Goal: Task Accomplishment & Management: Complete application form

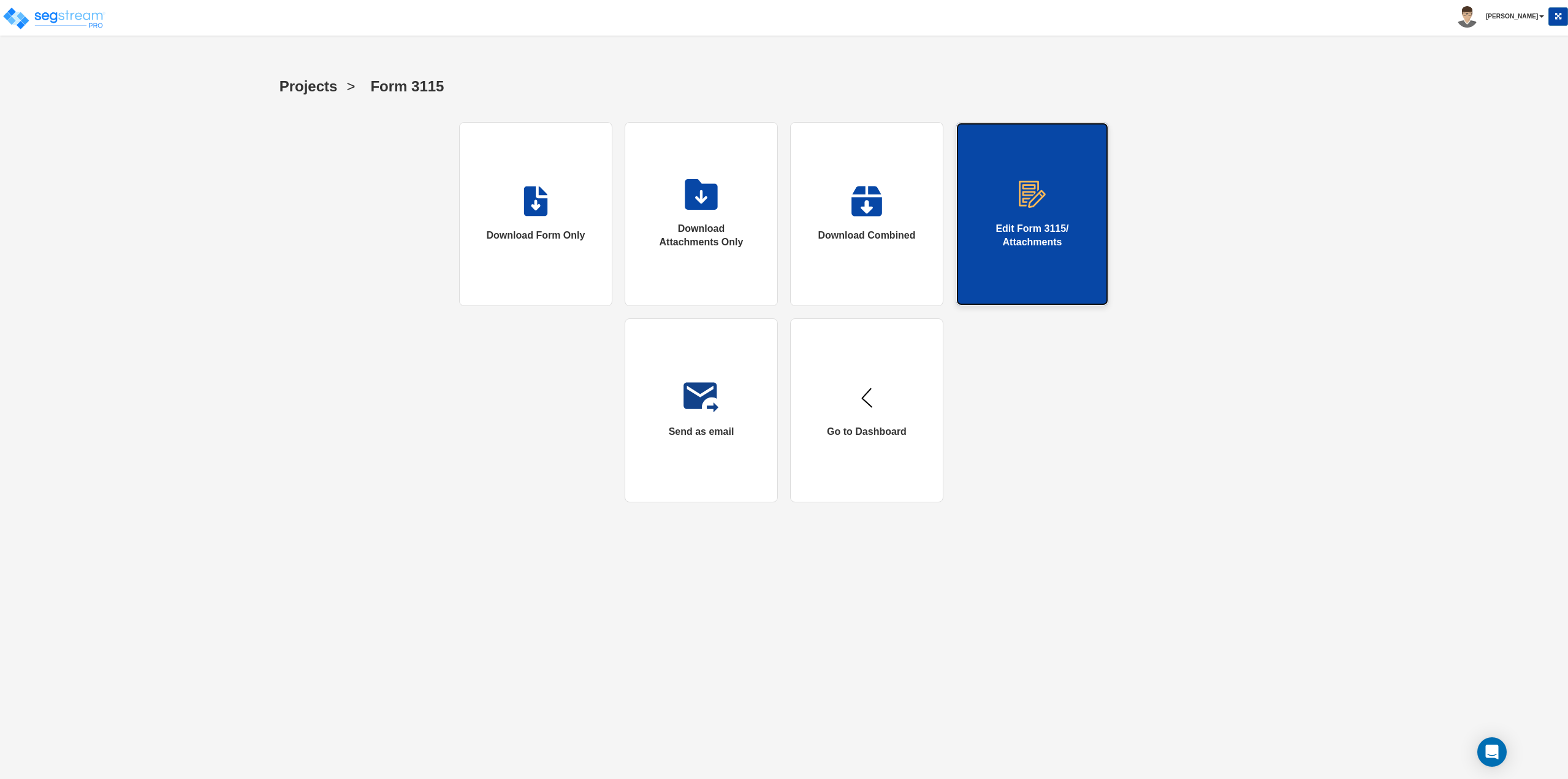
click at [1050, 234] on div "Edit Form 3115/ Attachments" at bounding box center [1032, 236] width 103 height 28
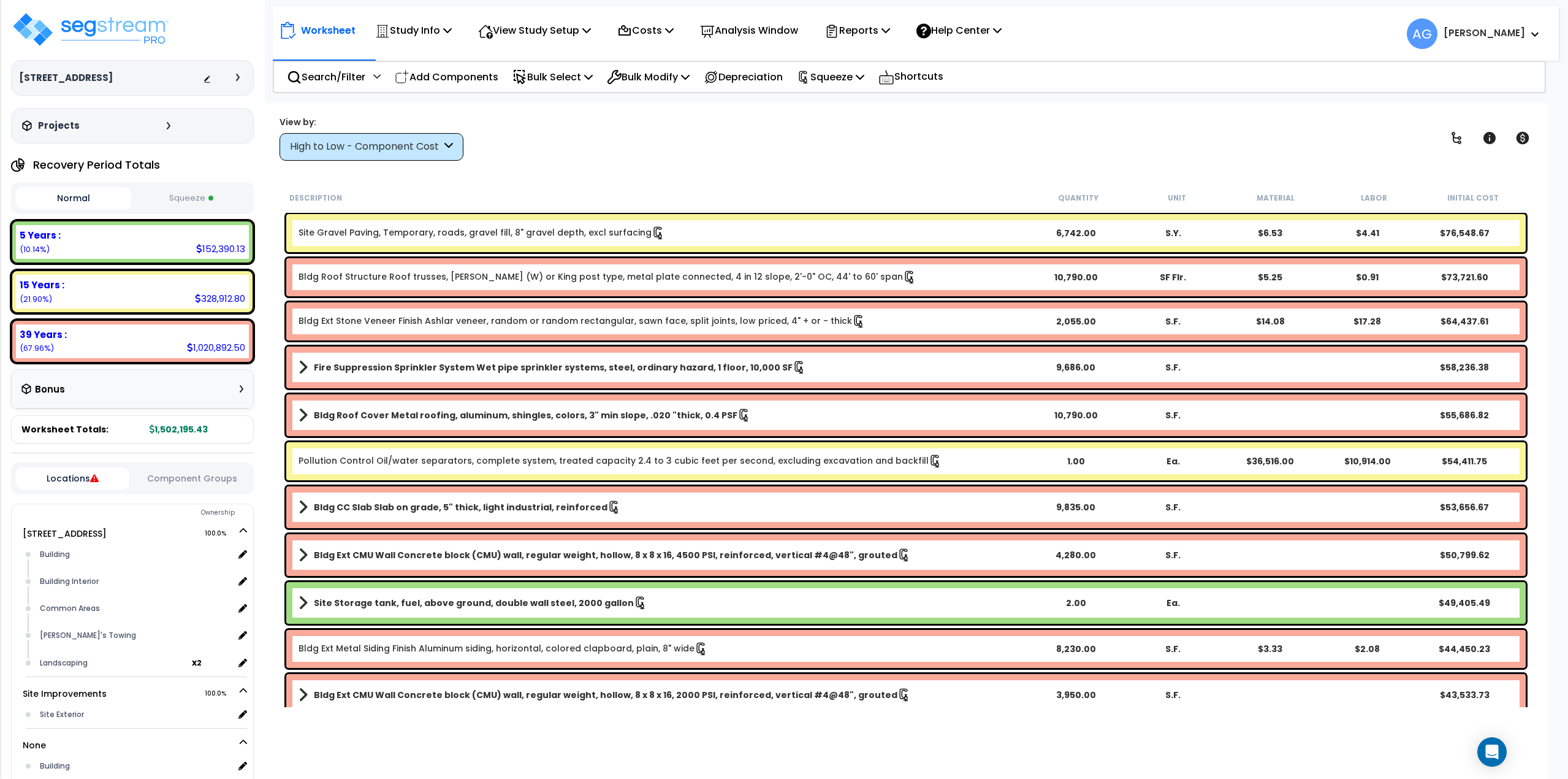
click at [203, 208] on button "Squeeze" at bounding box center [192, 198] width 115 height 22
click at [563, 183] on div "Worksheet Study Info Study Setup Add Property Unit Template study Clone study AG" at bounding box center [906, 492] width 1286 height 779
click at [79, 29] on img at bounding box center [91, 29] width 159 height 36
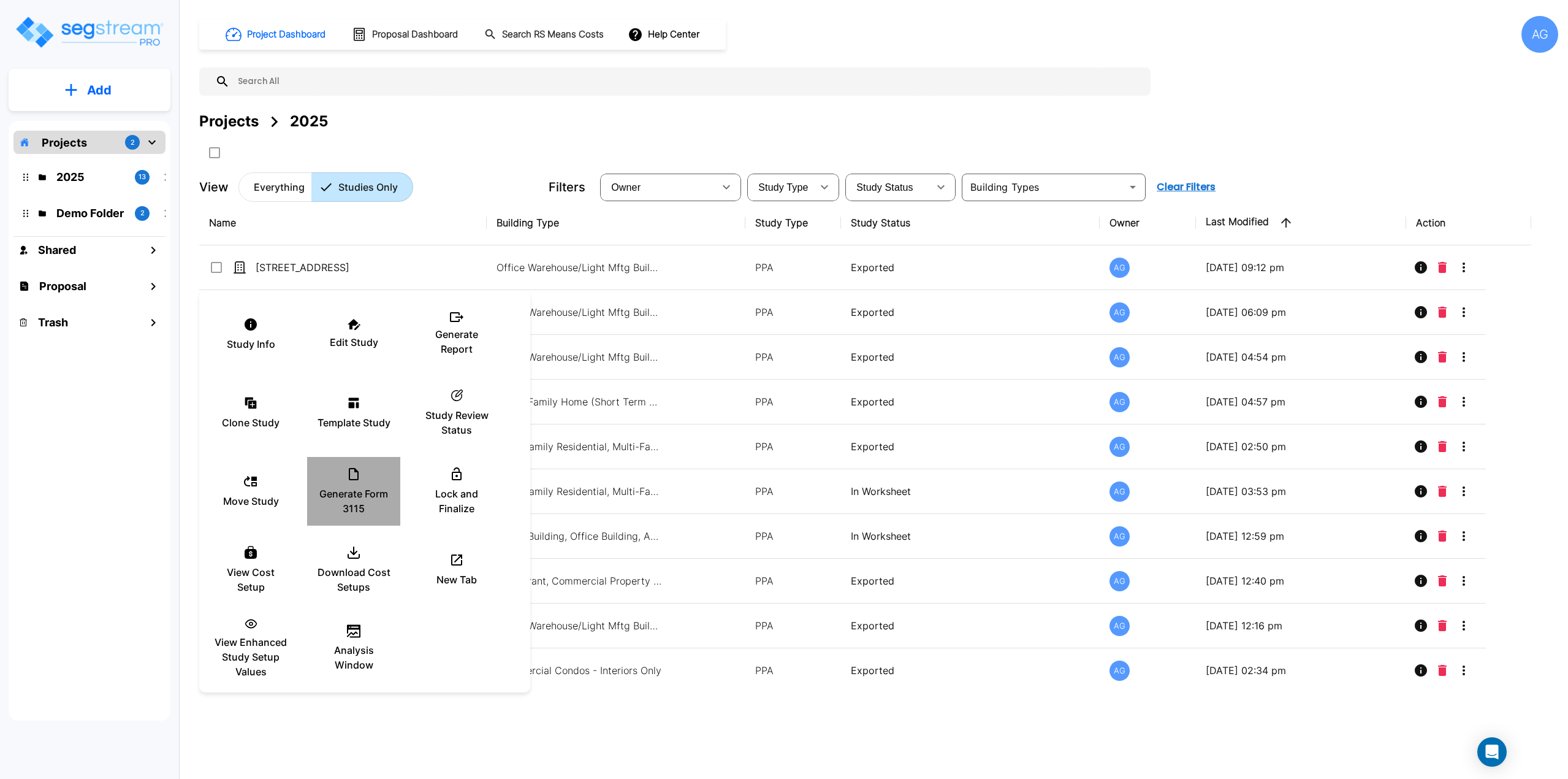
click at [354, 483] on div "Generate Form 3115" at bounding box center [354, 492] width 74 height 62
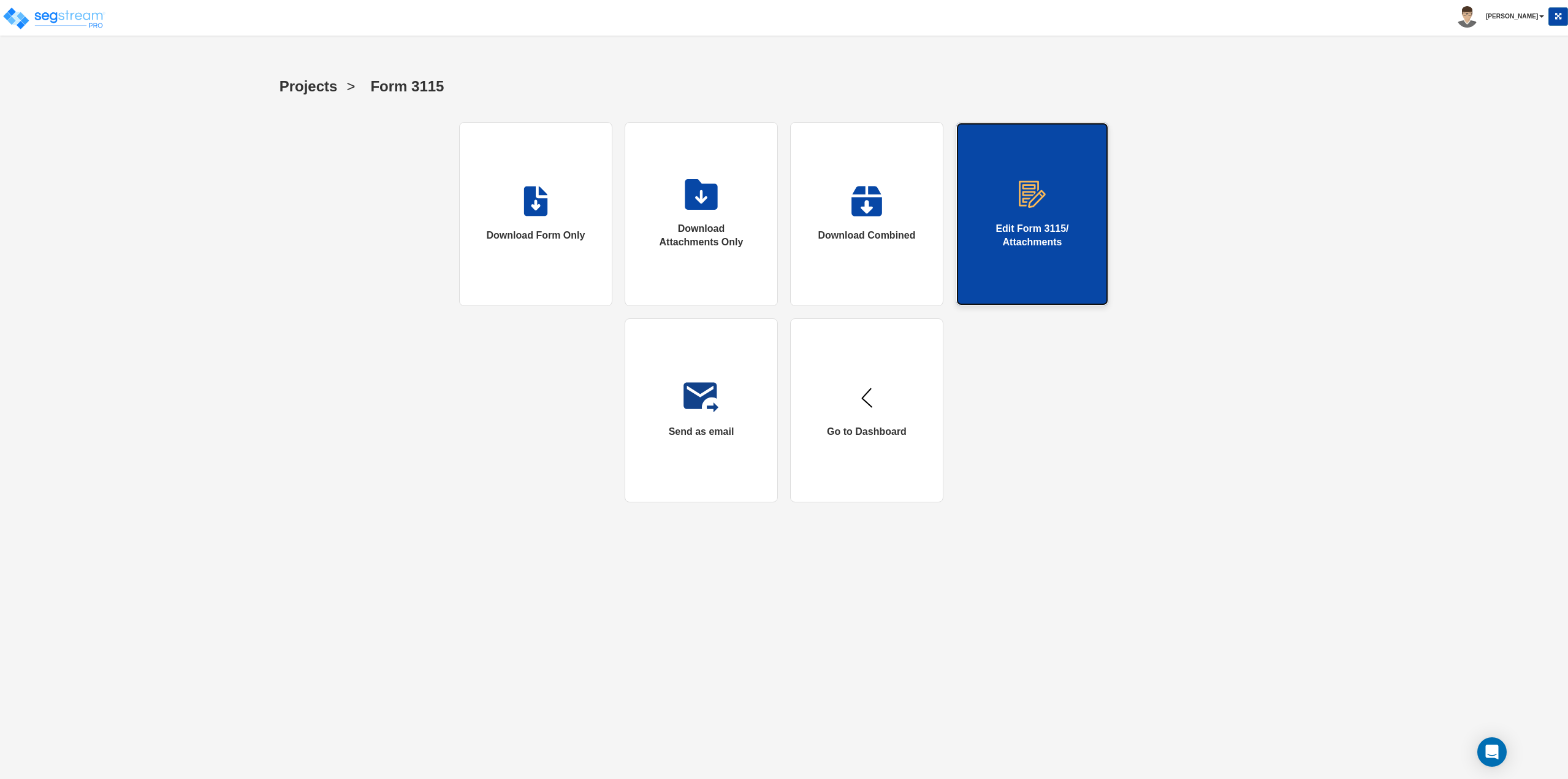
click at [1082, 257] on link "Edit Form 3115/ Attachments" at bounding box center [1032, 214] width 153 height 184
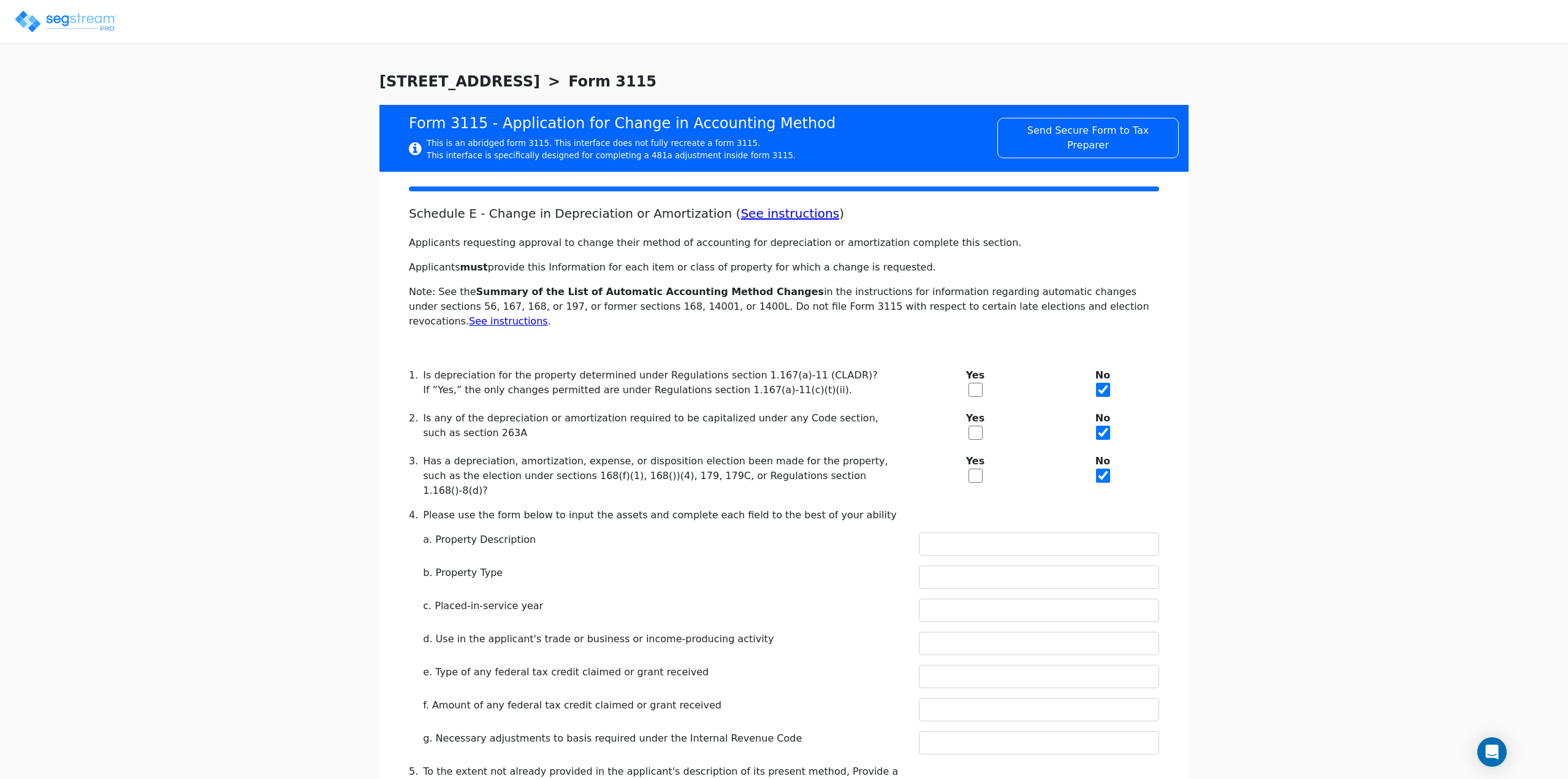
checkbox input "true"
type input "REAL ESTATE"
type input "COMMERCIAL REAL ESTATE"
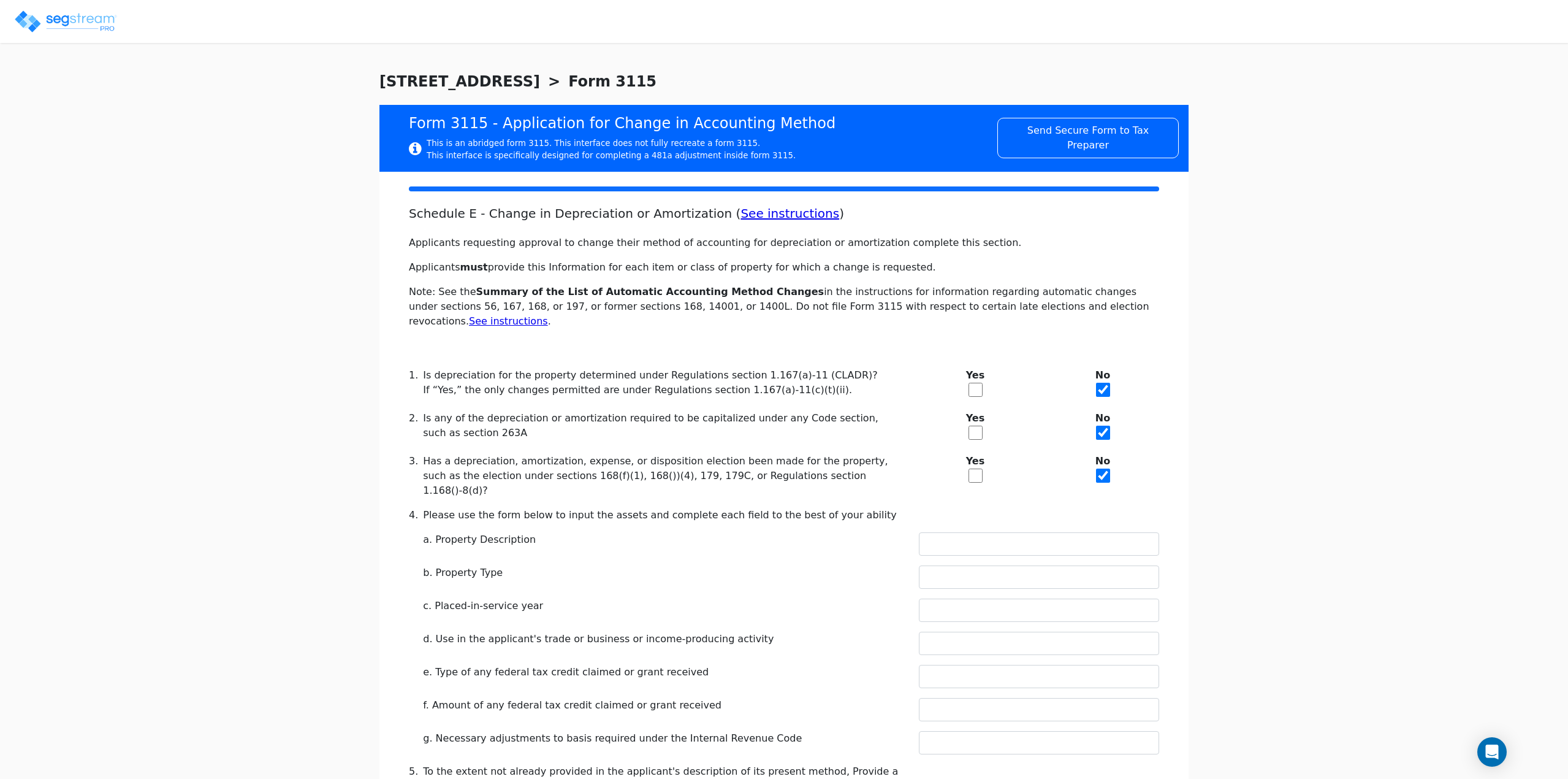
type input "2023"
type input "YES"
type input "N/A"
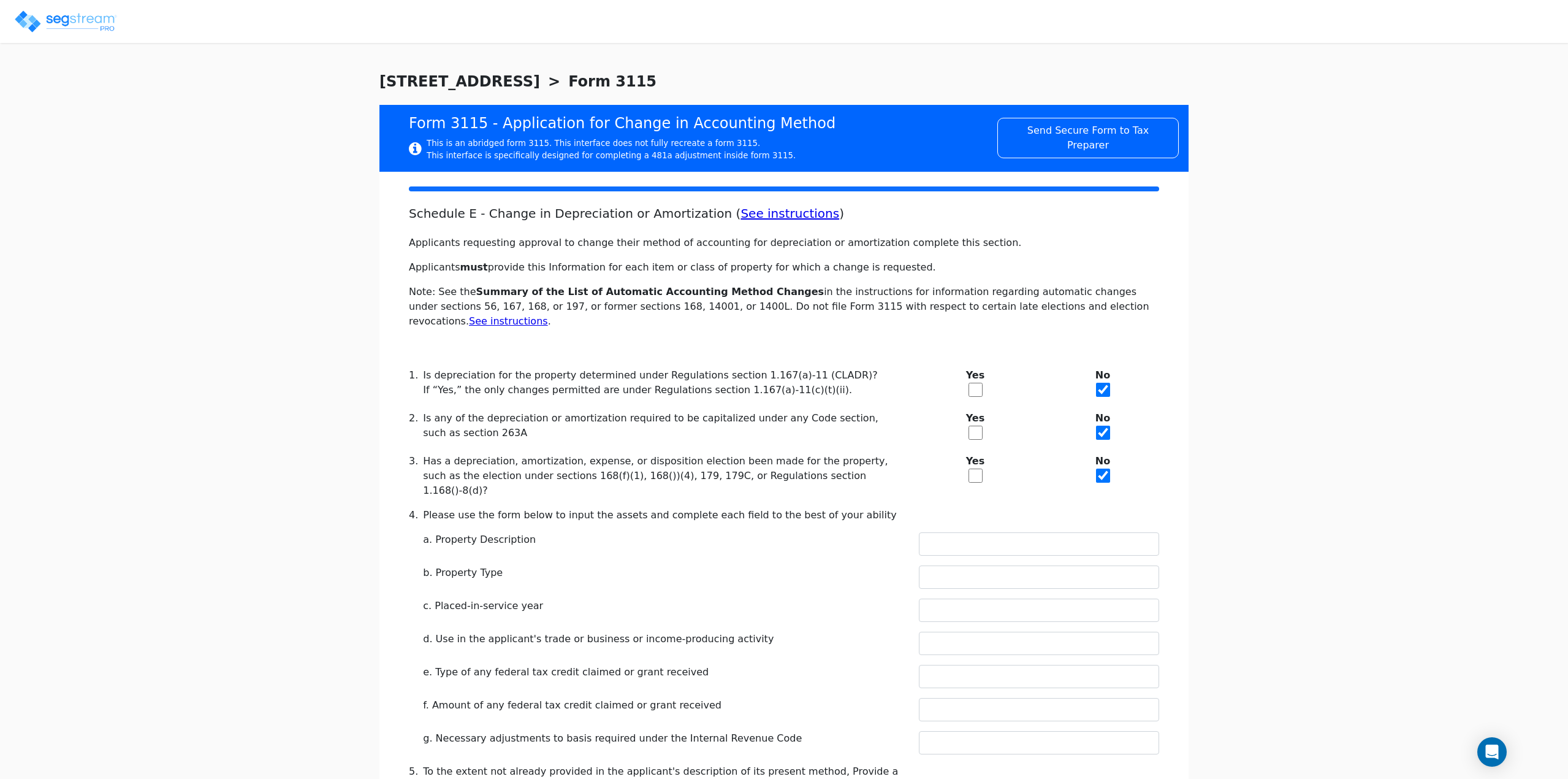
type textarea "DEPRECIABLE PROPERTY"
checkbox input "true"
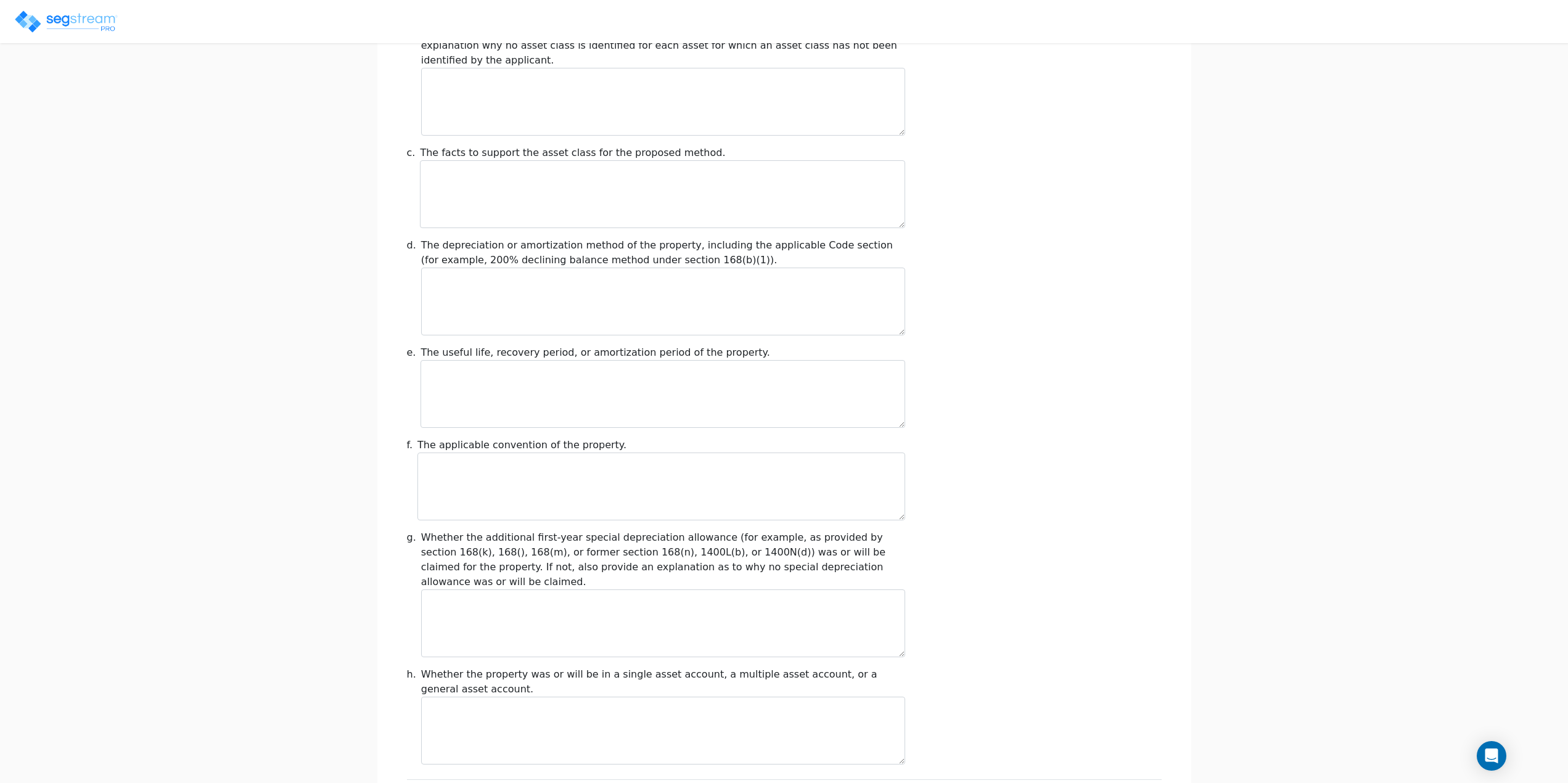
scroll to position [1162, 0]
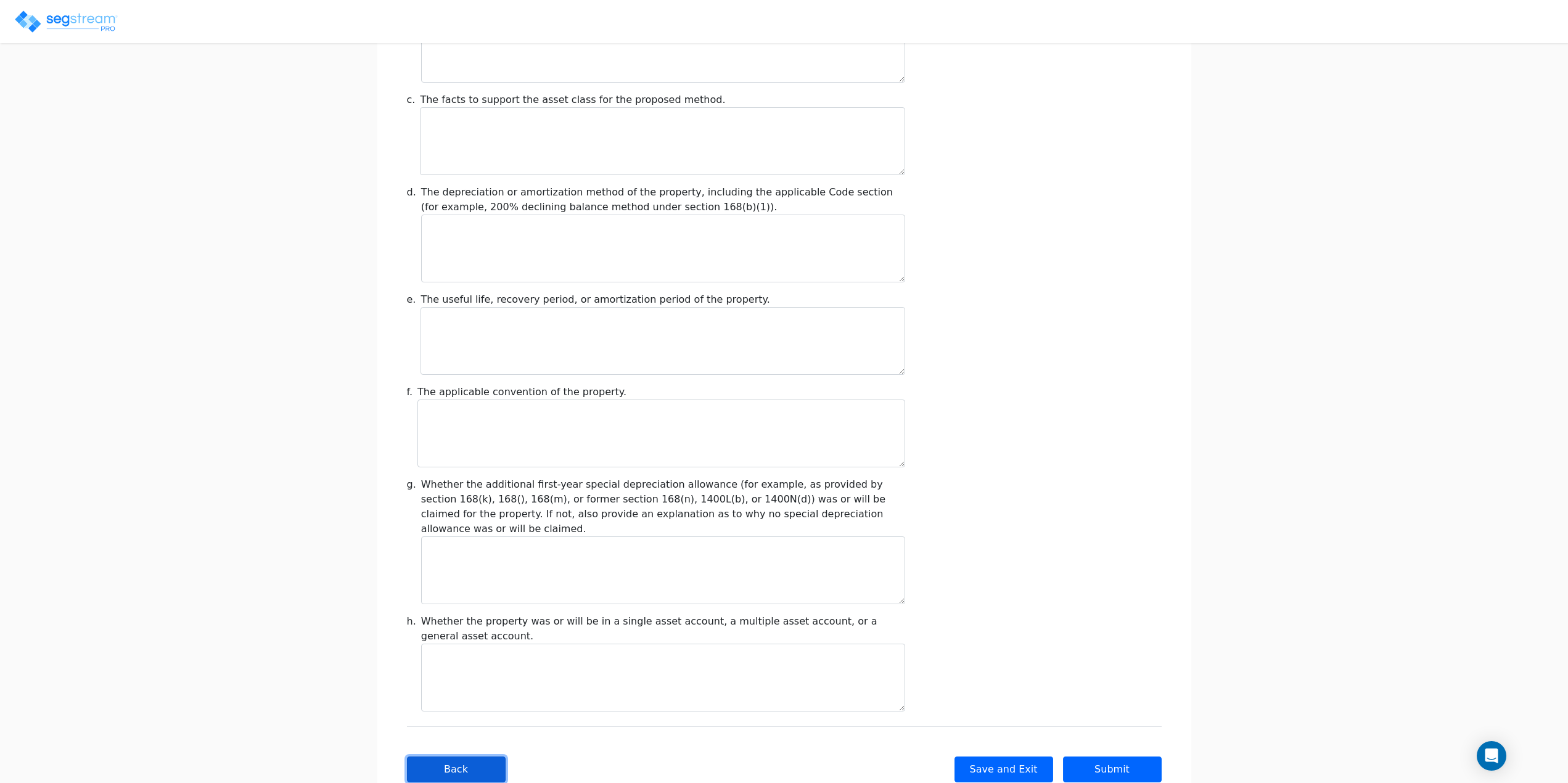
click at [430, 756] on button "Back" at bounding box center [456, 769] width 99 height 26
type input "-520,231.69"
checkbox input "true"
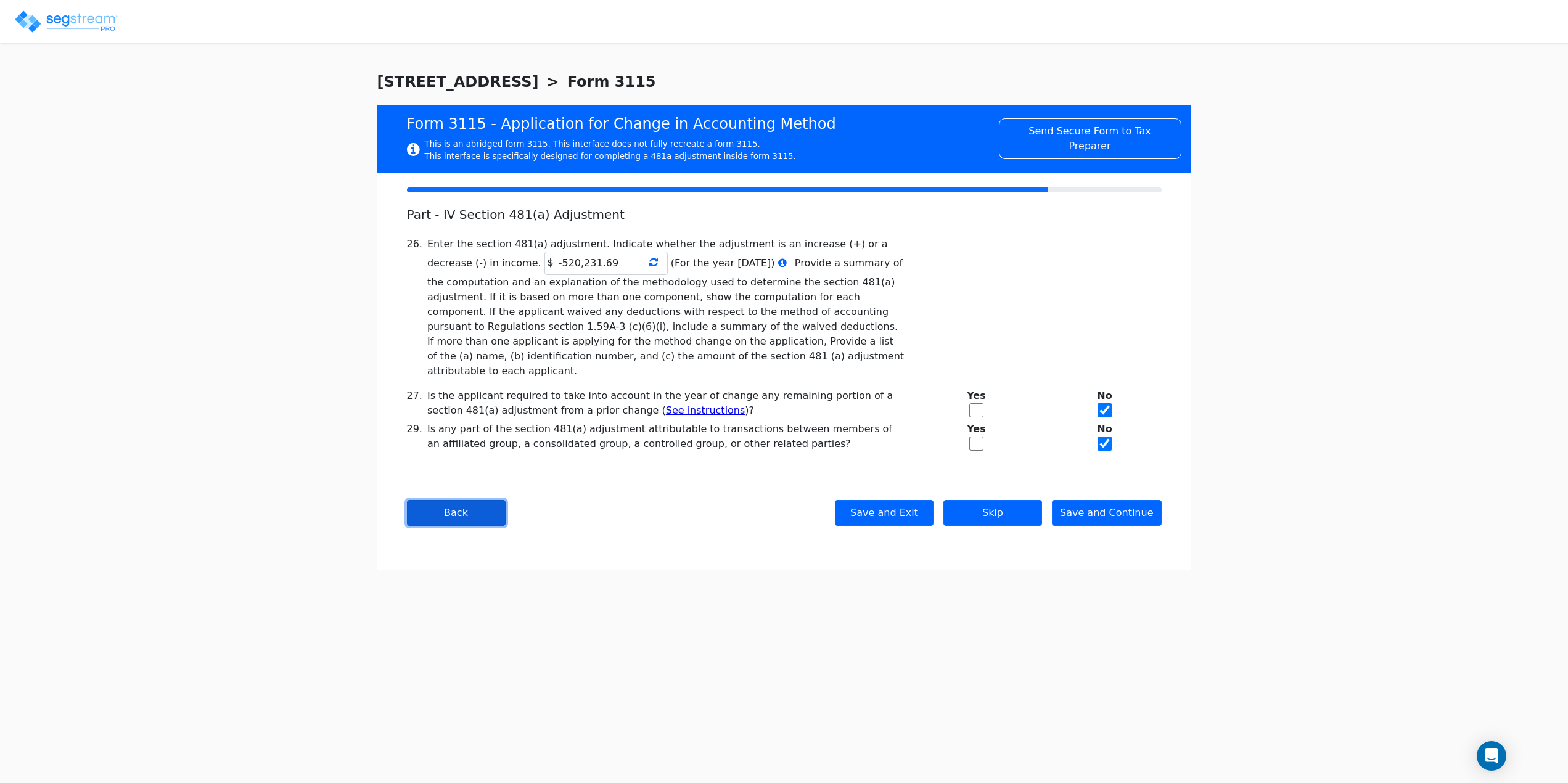
scroll to position [0, 0]
click at [584, 265] on input "-520,231.69" at bounding box center [610, 263] width 123 height 24
click at [654, 262] on icon at bounding box center [658, 262] width 9 height 10
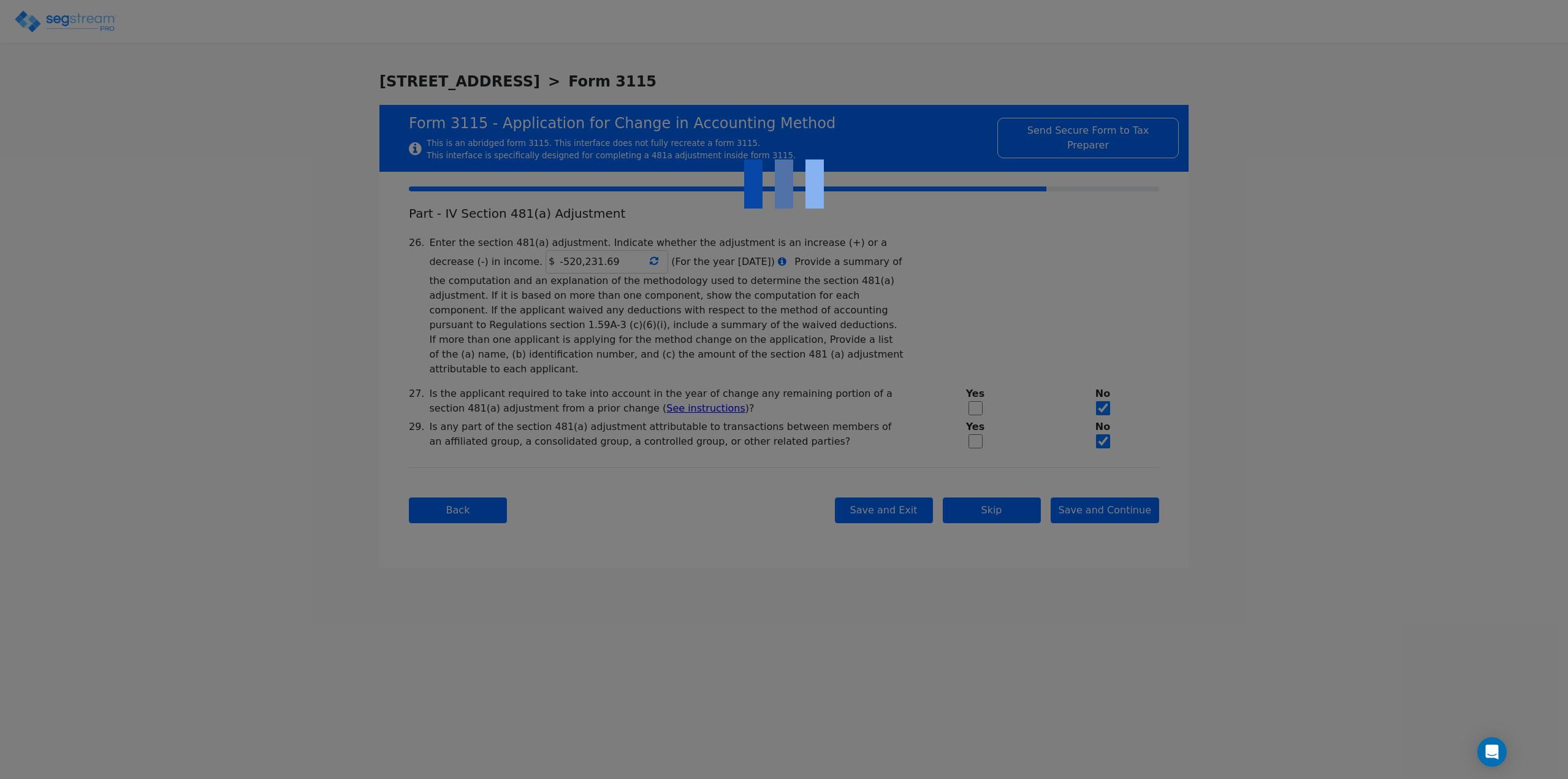
type input "-520,231.69"
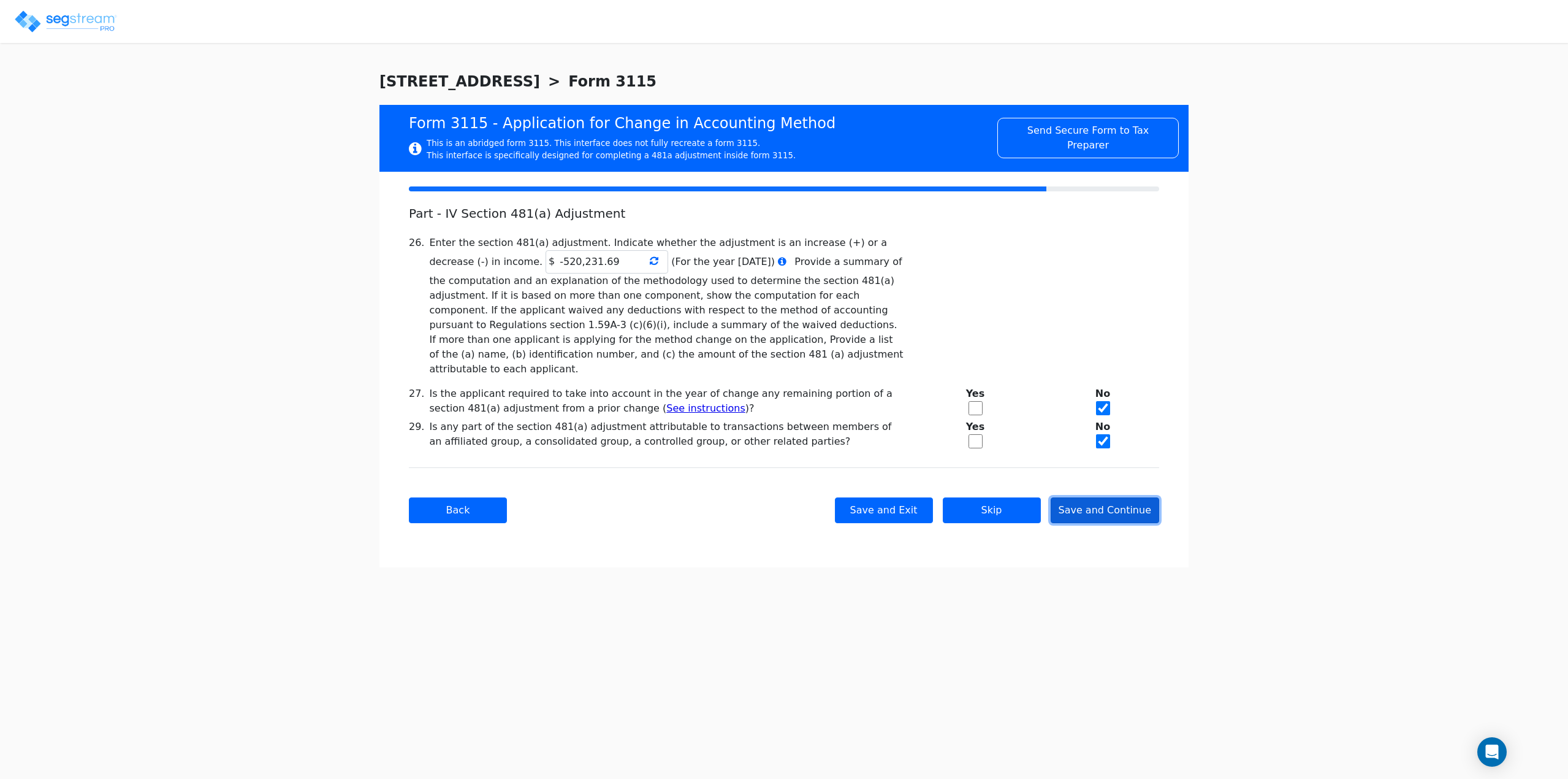
click at [1108, 497] on button "Save and Continue" at bounding box center [1105, 510] width 109 height 26
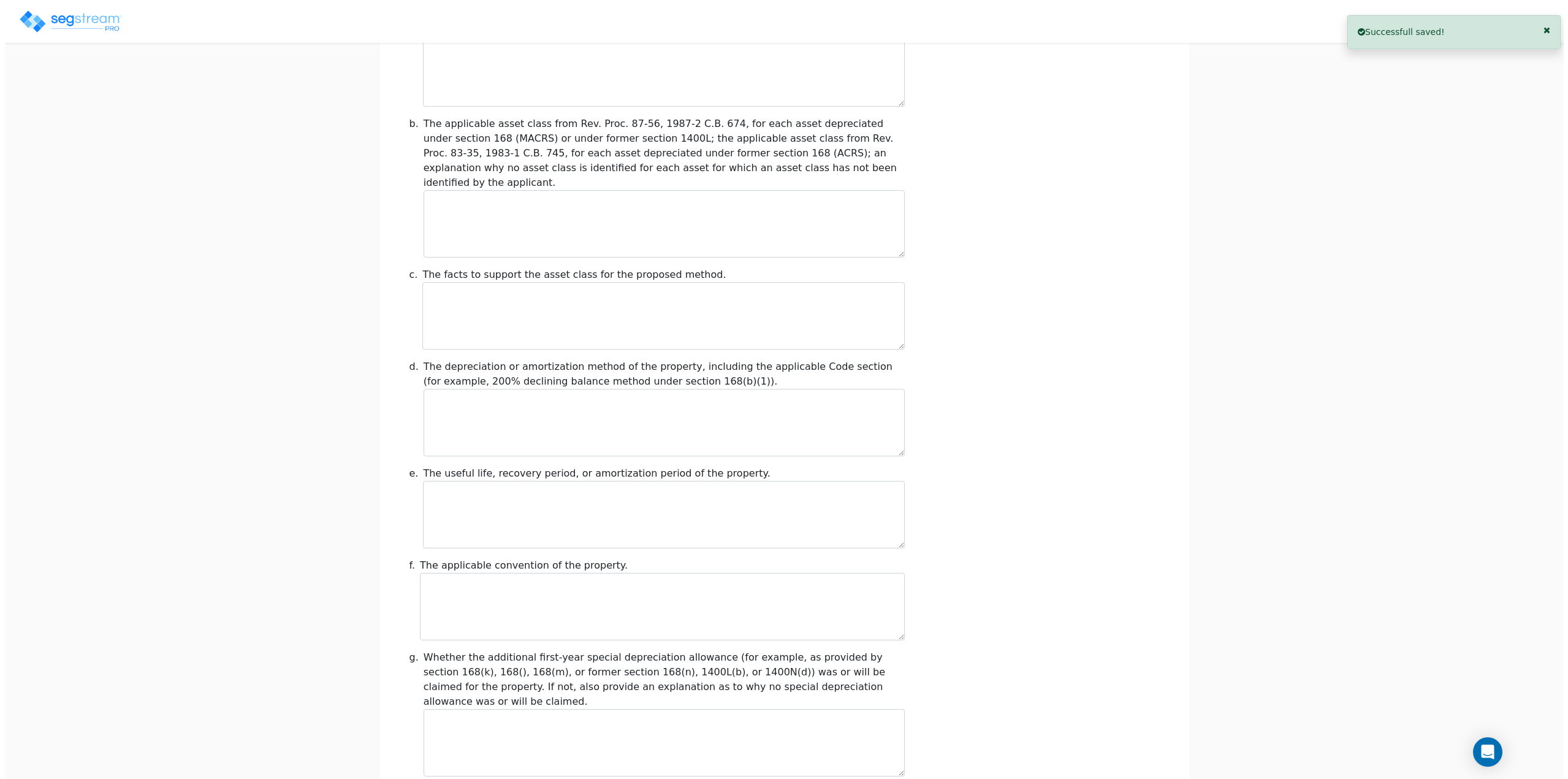
scroll to position [1156, 0]
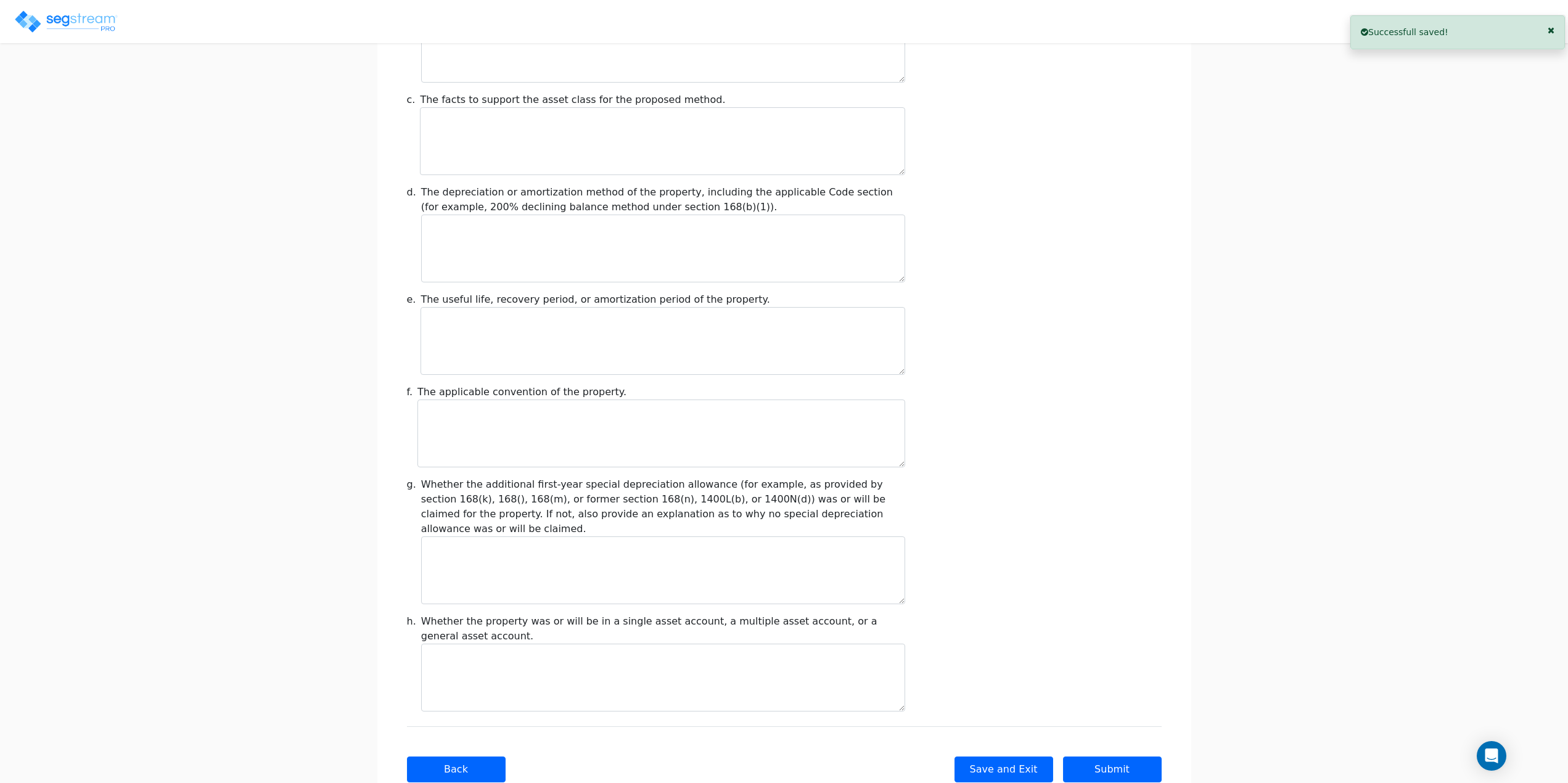
click at [1106, 744] on div "Back Save and Exit Skip Save and Continue Next Submit" at bounding box center [784, 768] width 755 height 85
click at [1109, 756] on button "Submit" at bounding box center [1112, 769] width 99 height 26
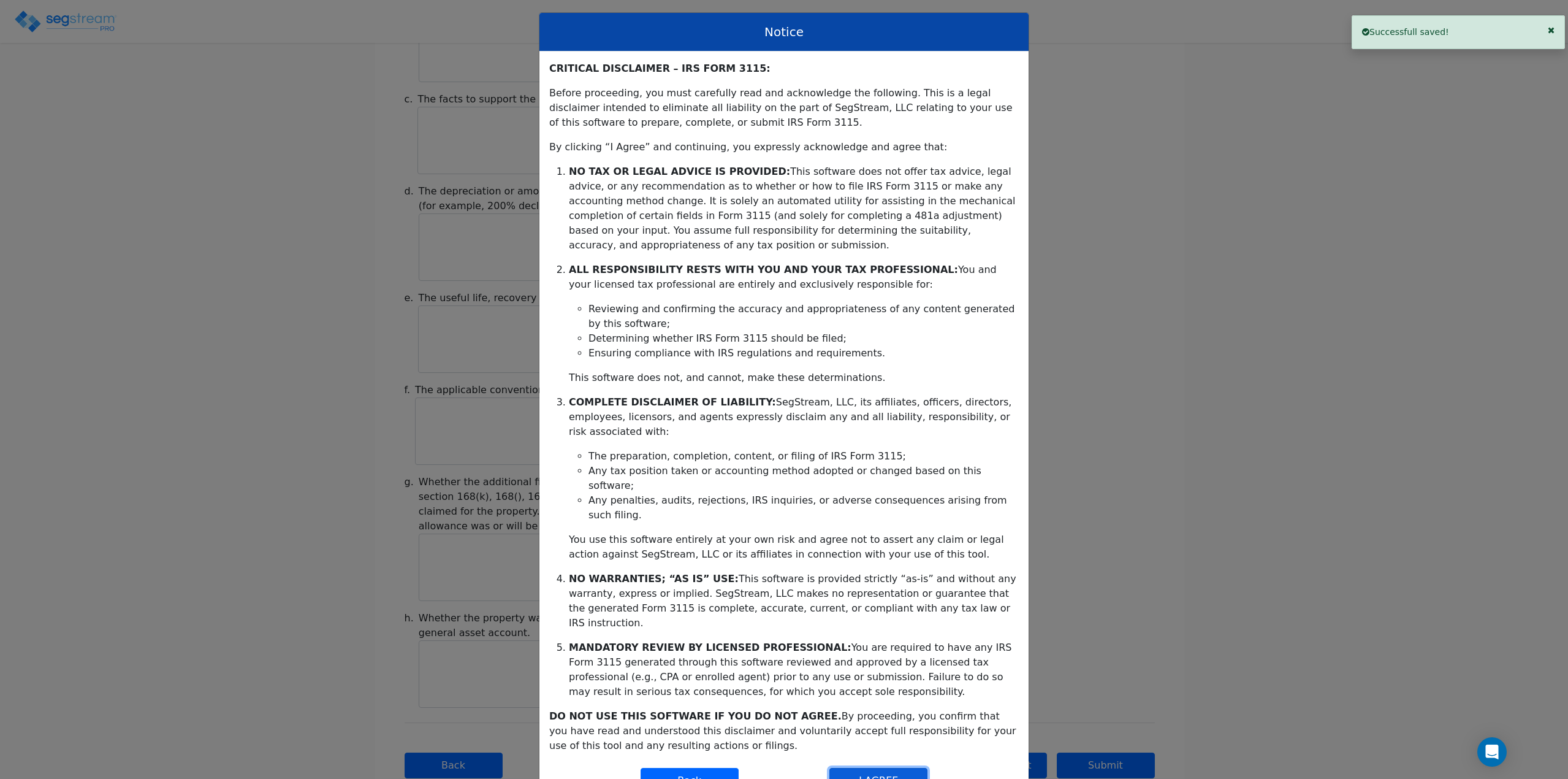
click at [878, 768] on button "I AGREE" at bounding box center [878, 781] width 98 height 26
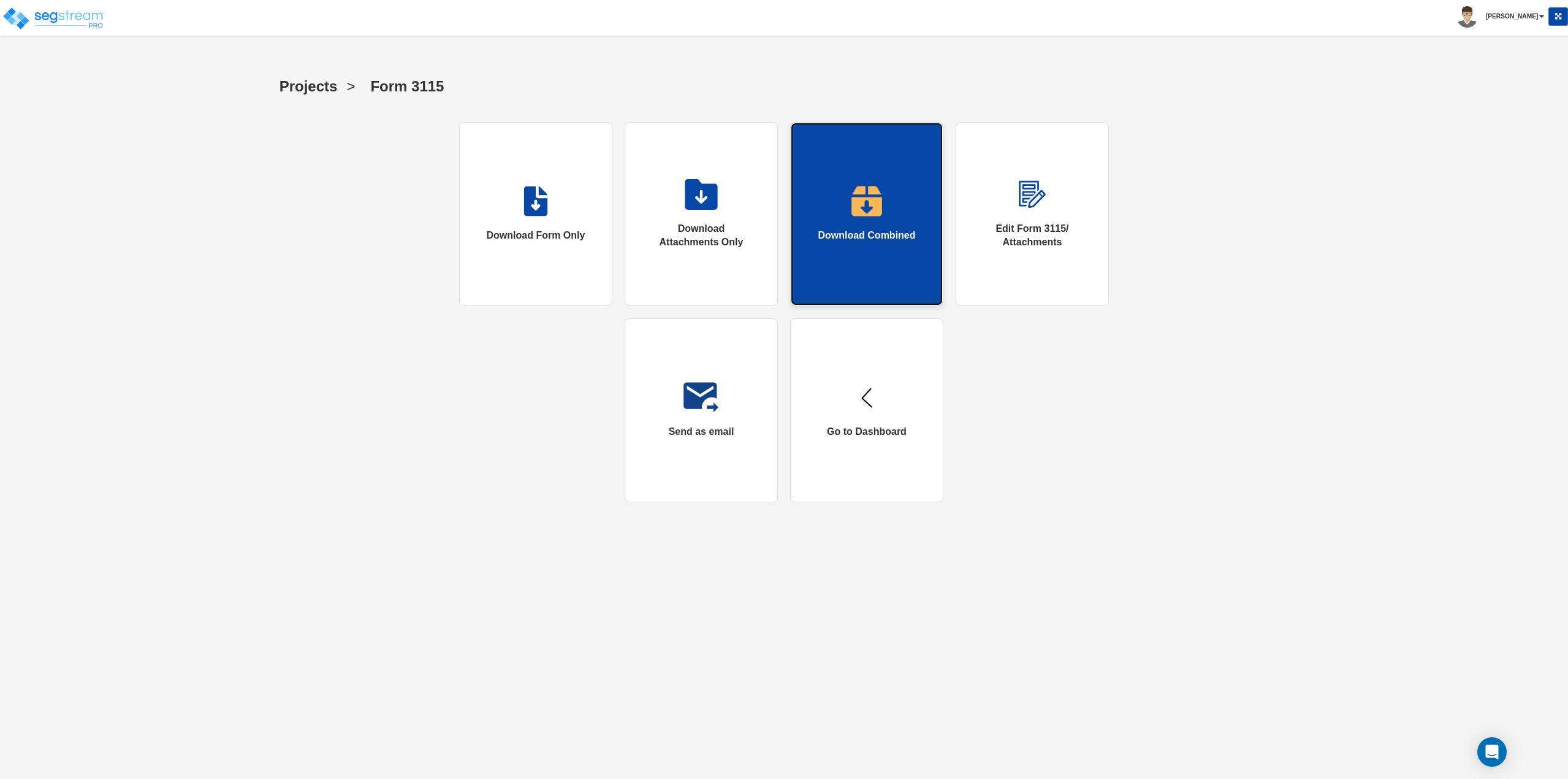
click at [860, 214] on img at bounding box center [866, 201] width 32 height 31
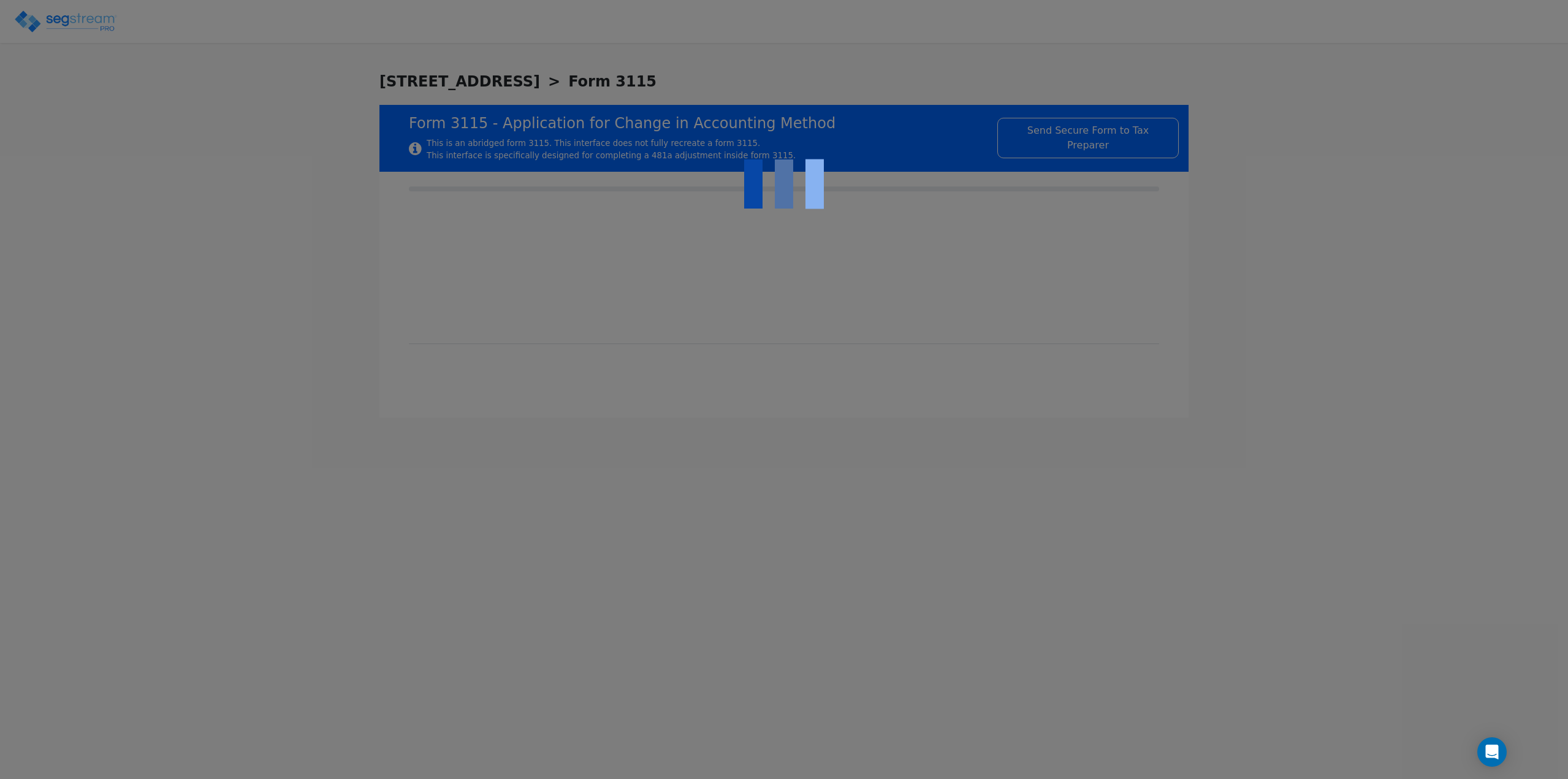
checkbox input "true"
type input "REAL ESTATE"
type input "COMMERCIAL REAL ESTATE"
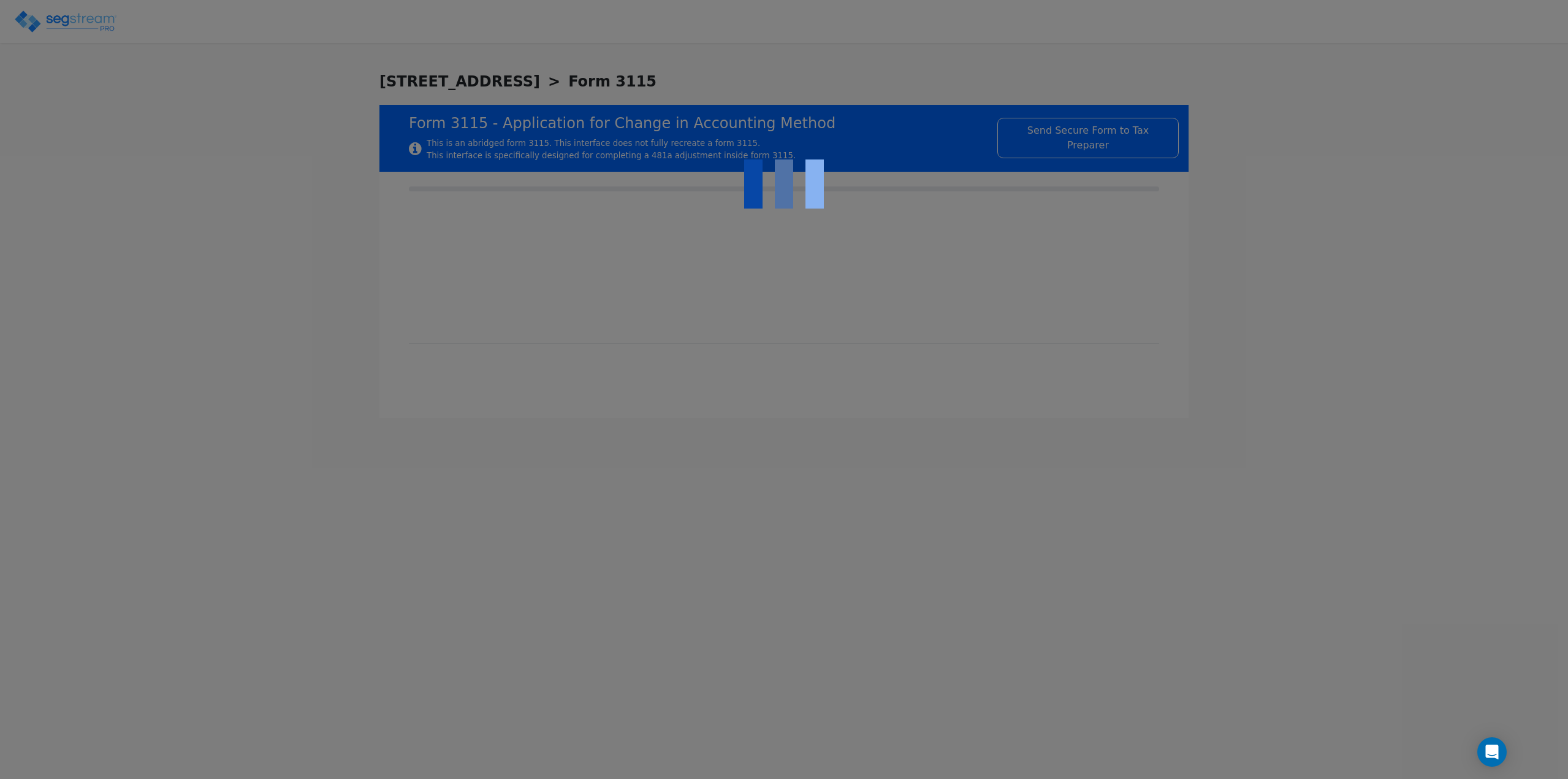
type input "2023"
type input "YES"
type input "N/A"
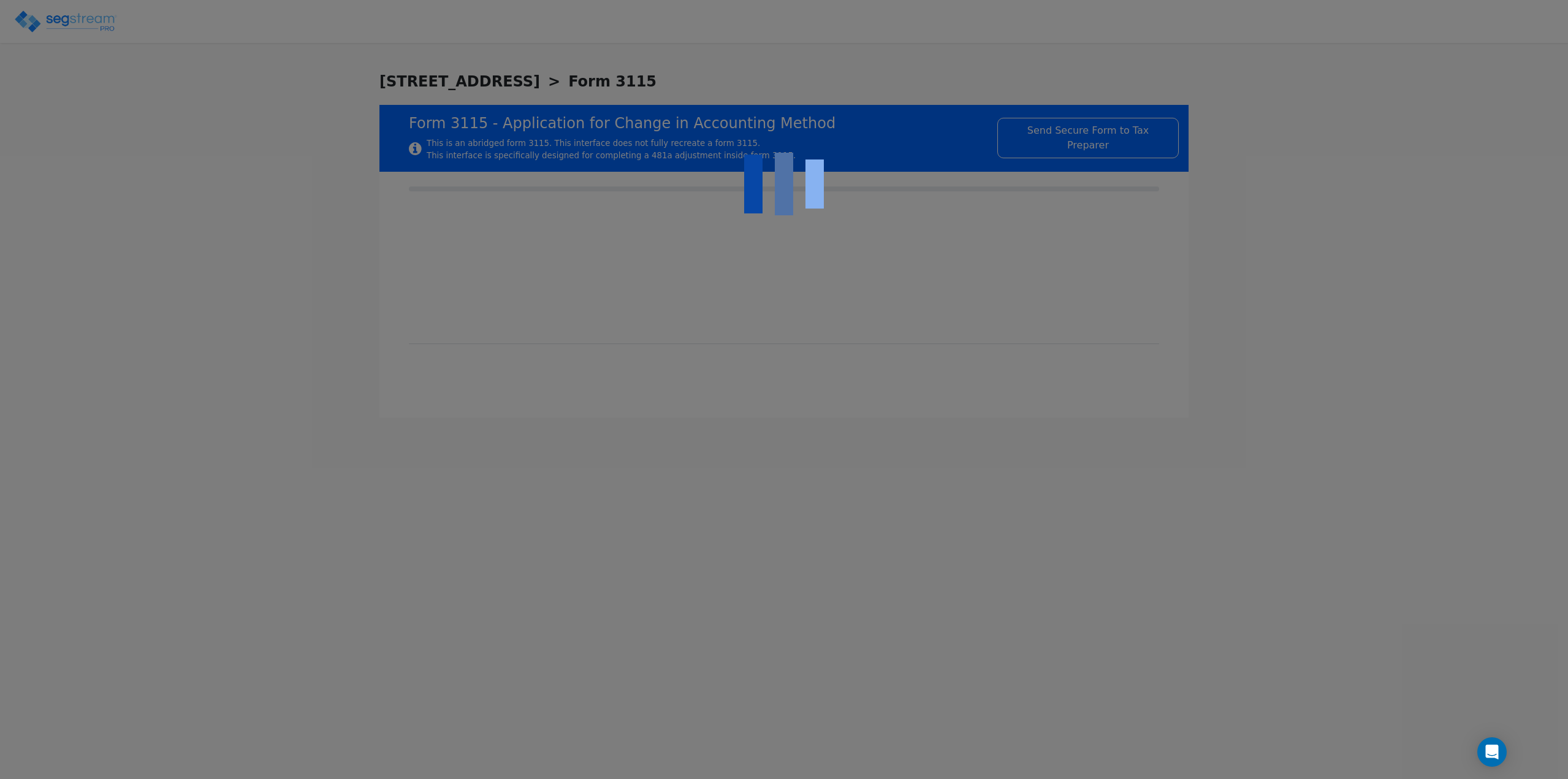
type textarea "DEPRECIABLE PROPERTY"
checkbox input "true"
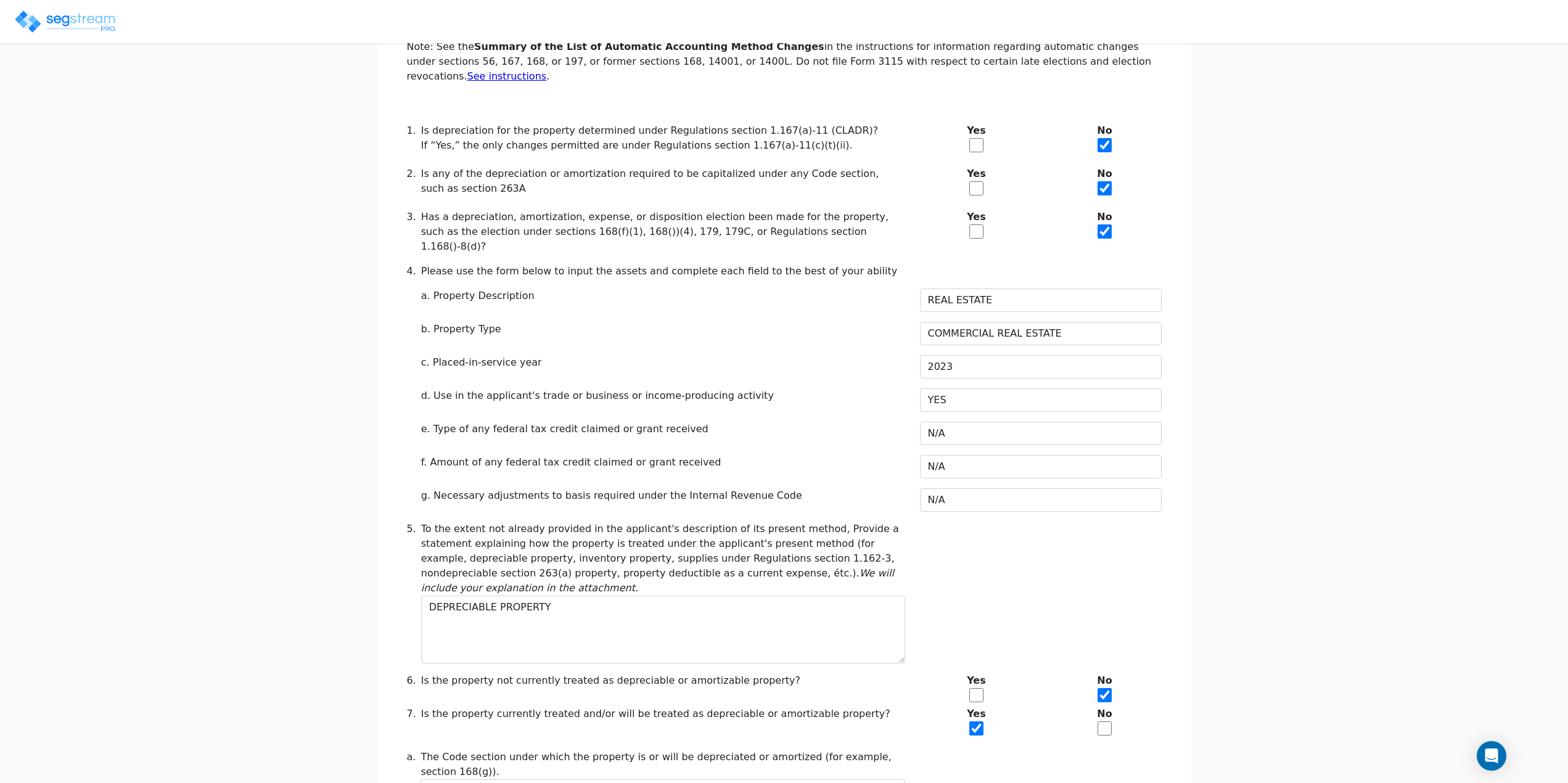
scroll to position [678, 0]
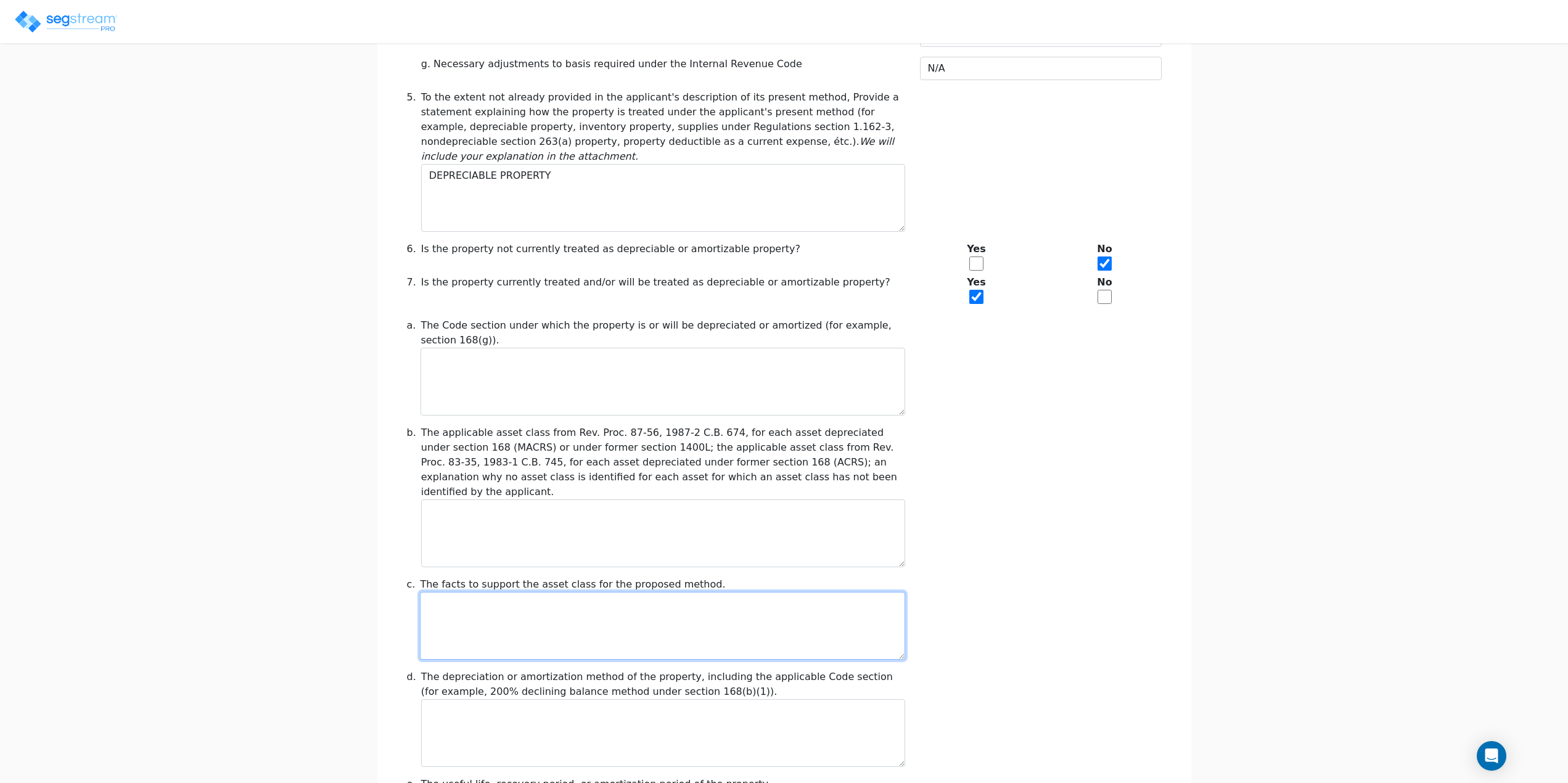
click at [501, 592] on textarea at bounding box center [662, 625] width 484 height 68
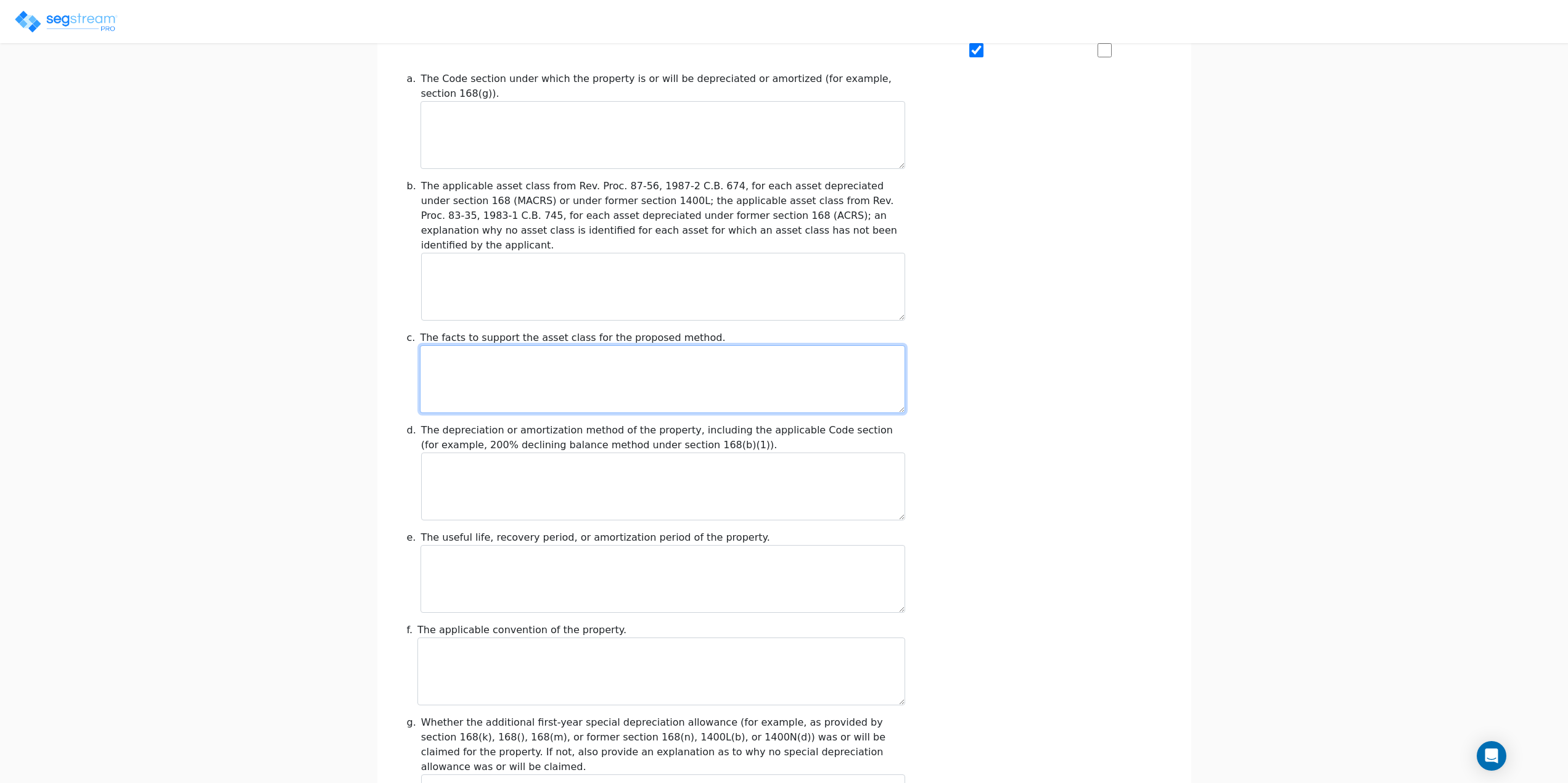
scroll to position [1162, 0]
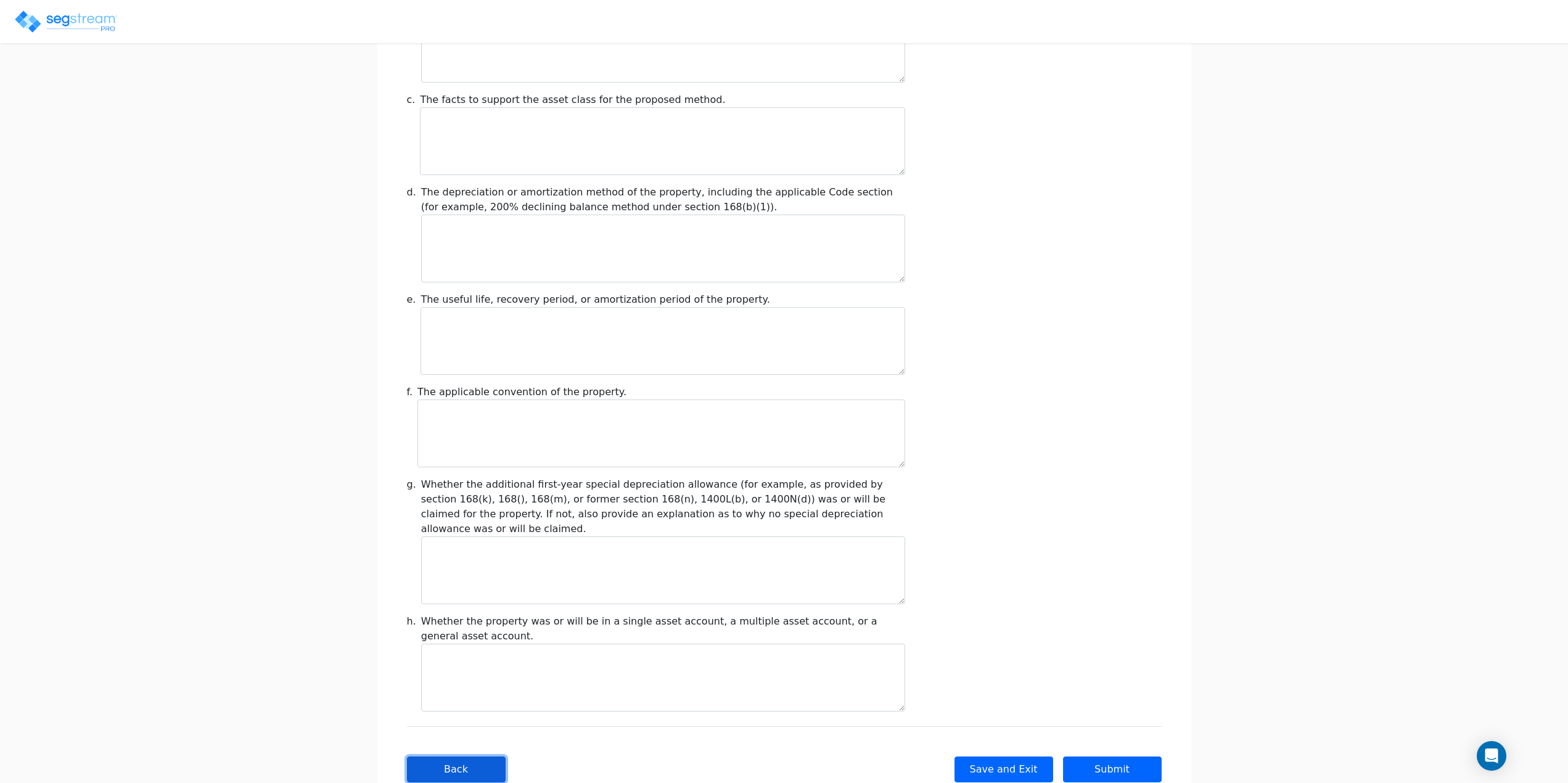
click at [421, 756] on button "Back" at bounding box center [456, 769] width 99 height 26
type input "-520,231.69"
checkbox input "true"
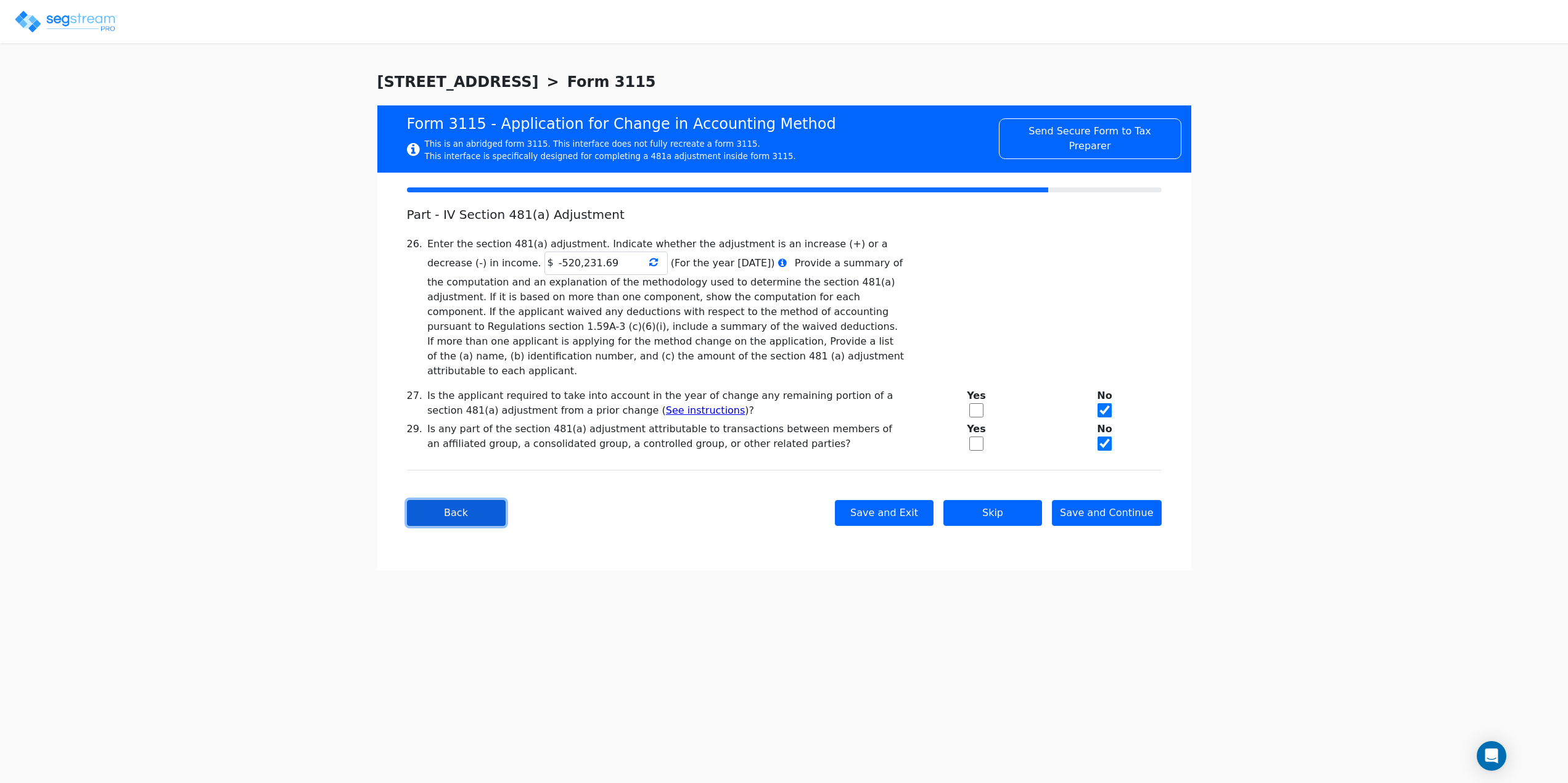
scroll to position [0, 0]
click at [448, 500] on button "Back" at bounding box center [460, 513] width 99 height 26
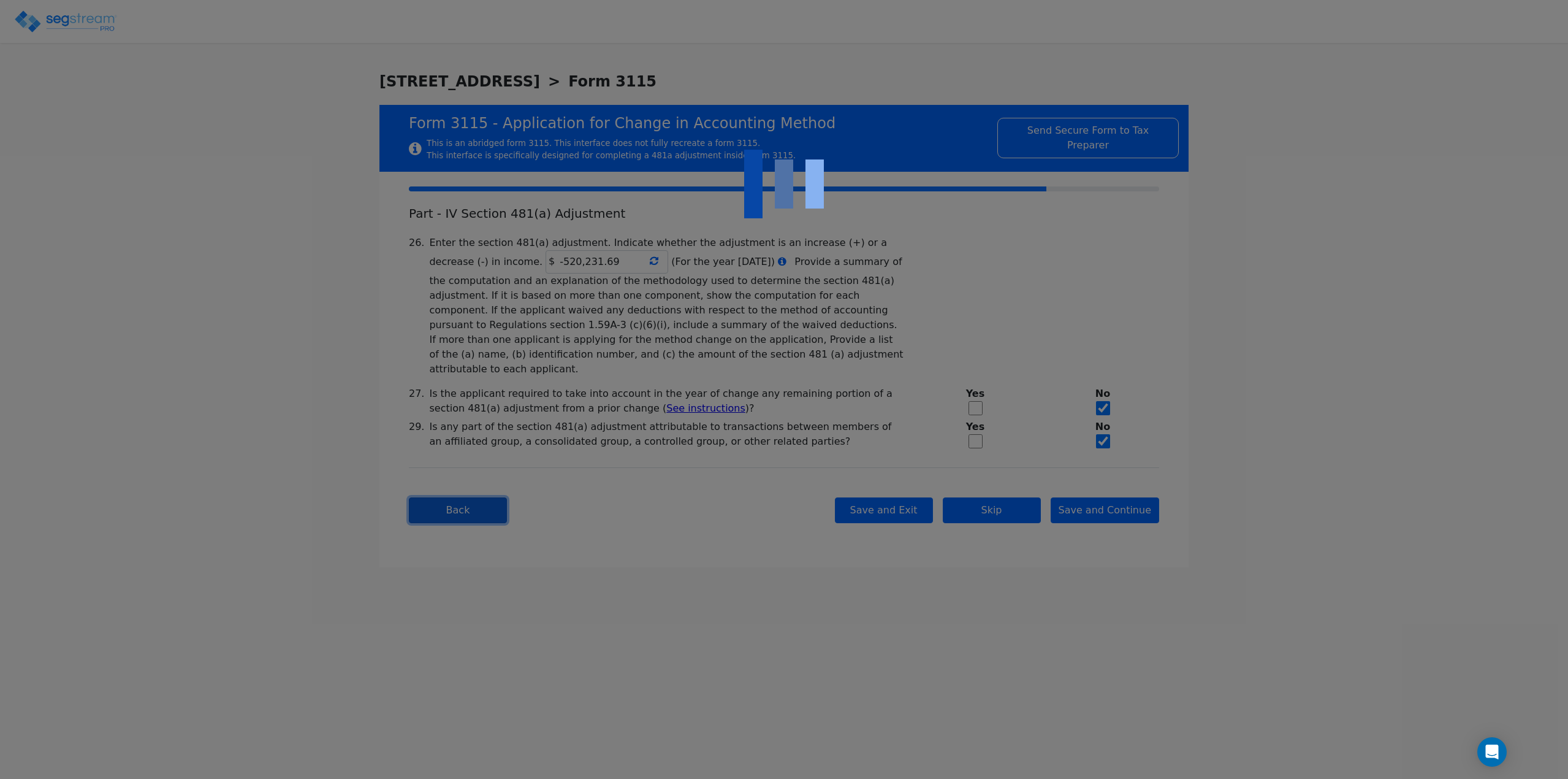
checkbox input "true"
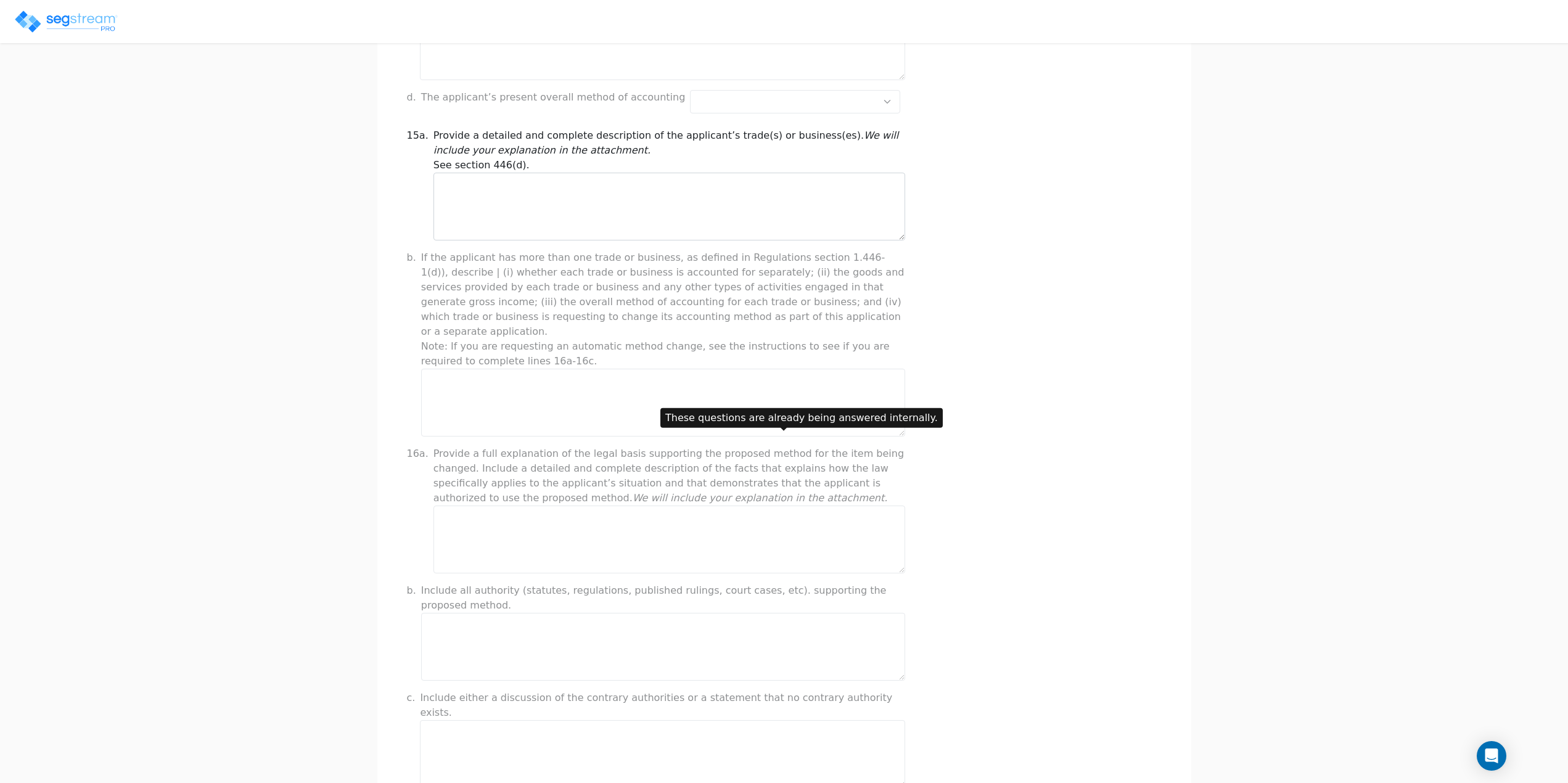
scroll to position [671, 0]
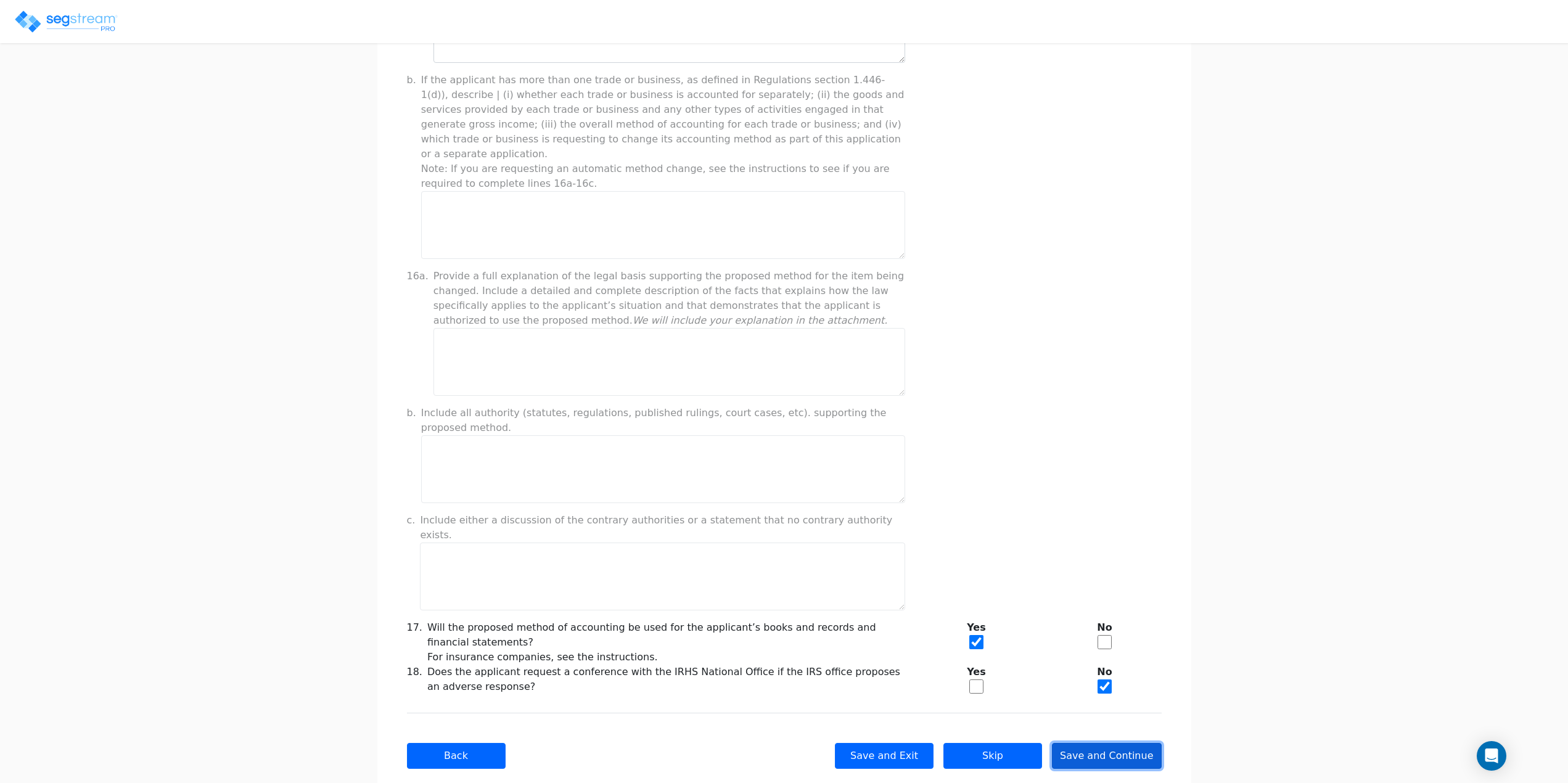
click at [1107, 743] on button "Save and Continue" at bounding box center [1106, 756] width 110 height 26
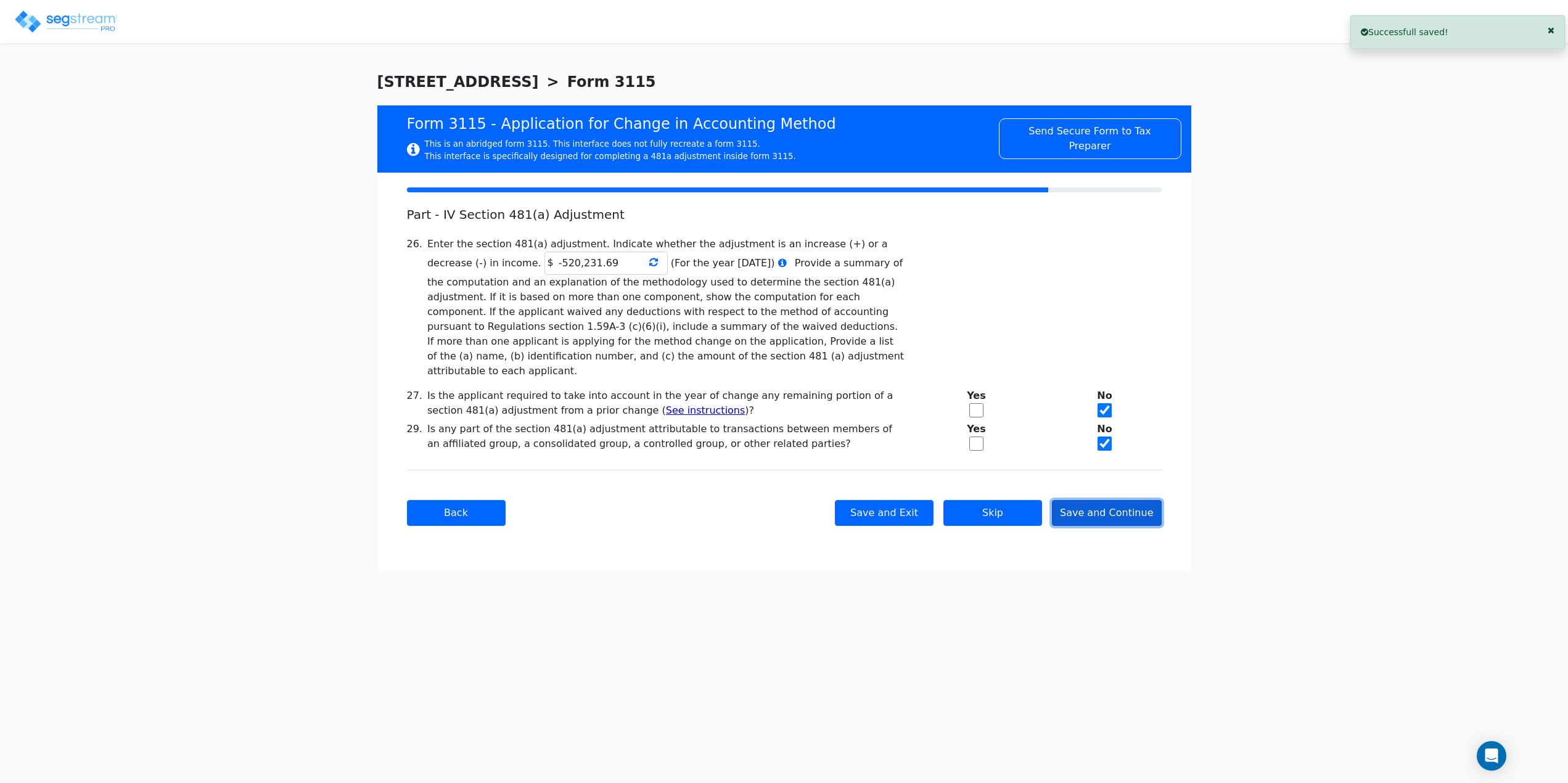
scroll to position [0, 0]
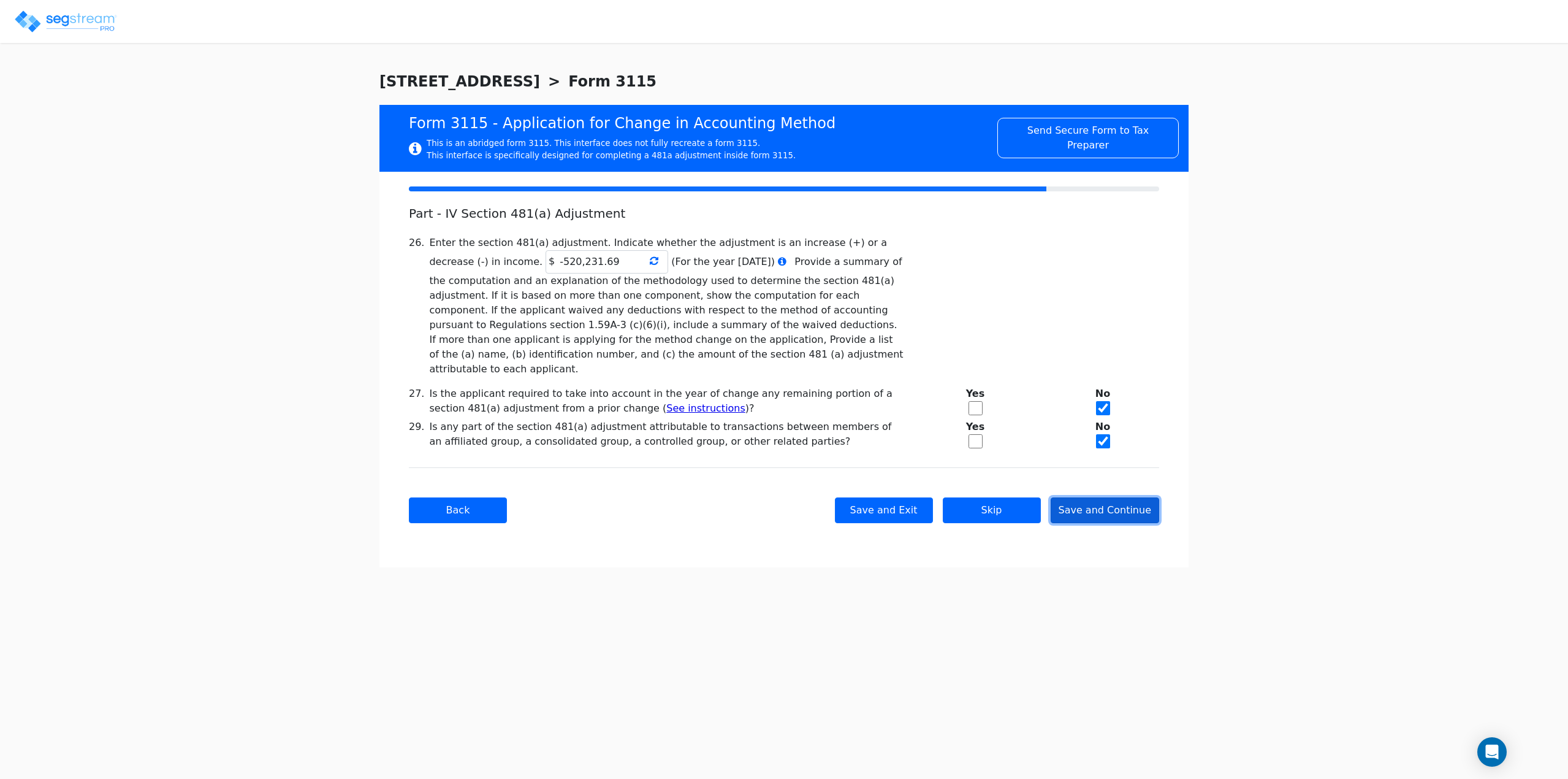
click at [1131, 497] on button "Save and Continue" at bounding box center [1105, 510] width 109 height 26
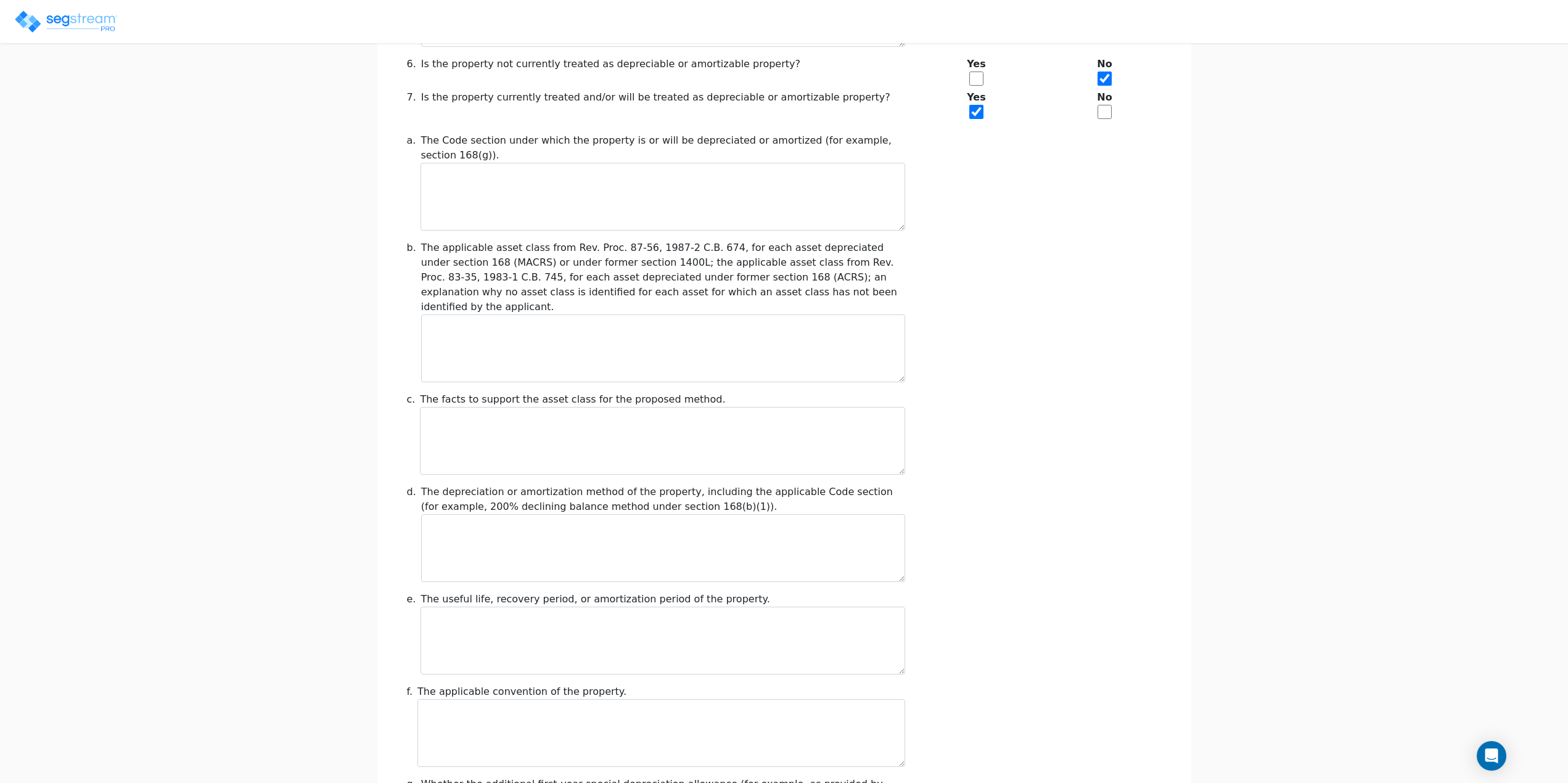
scroll to position [555, 0]
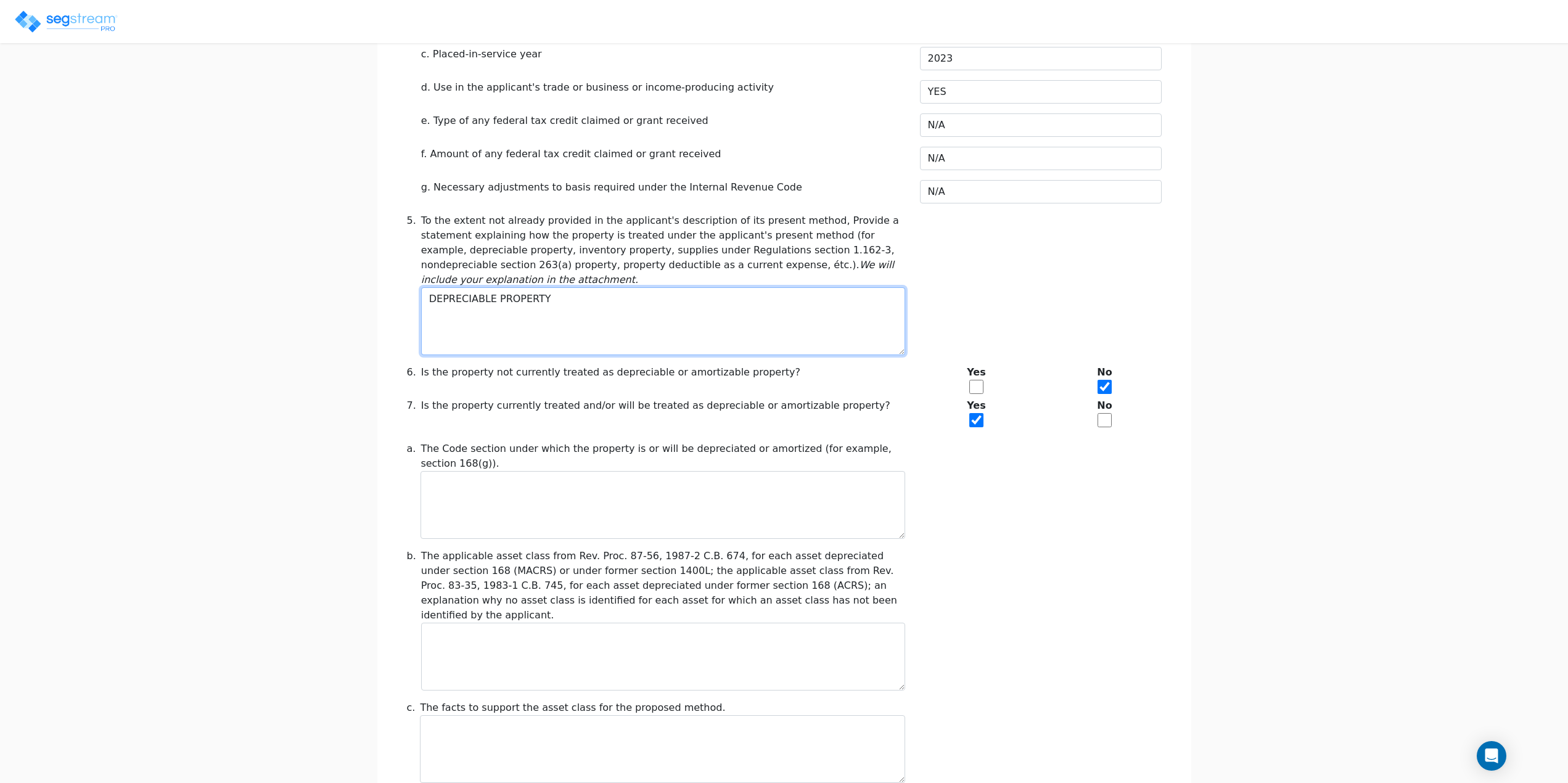
drag, startPoint x: 580, startPoint y: 277, endPoint x: 316, endPoint y: 262, distance: 264.4
click at [316, 262] on div "We are Building your Study. So please grab a coffee and let us do the heavy lif…" at bounding box center [784, 475] width 1568 height 1918
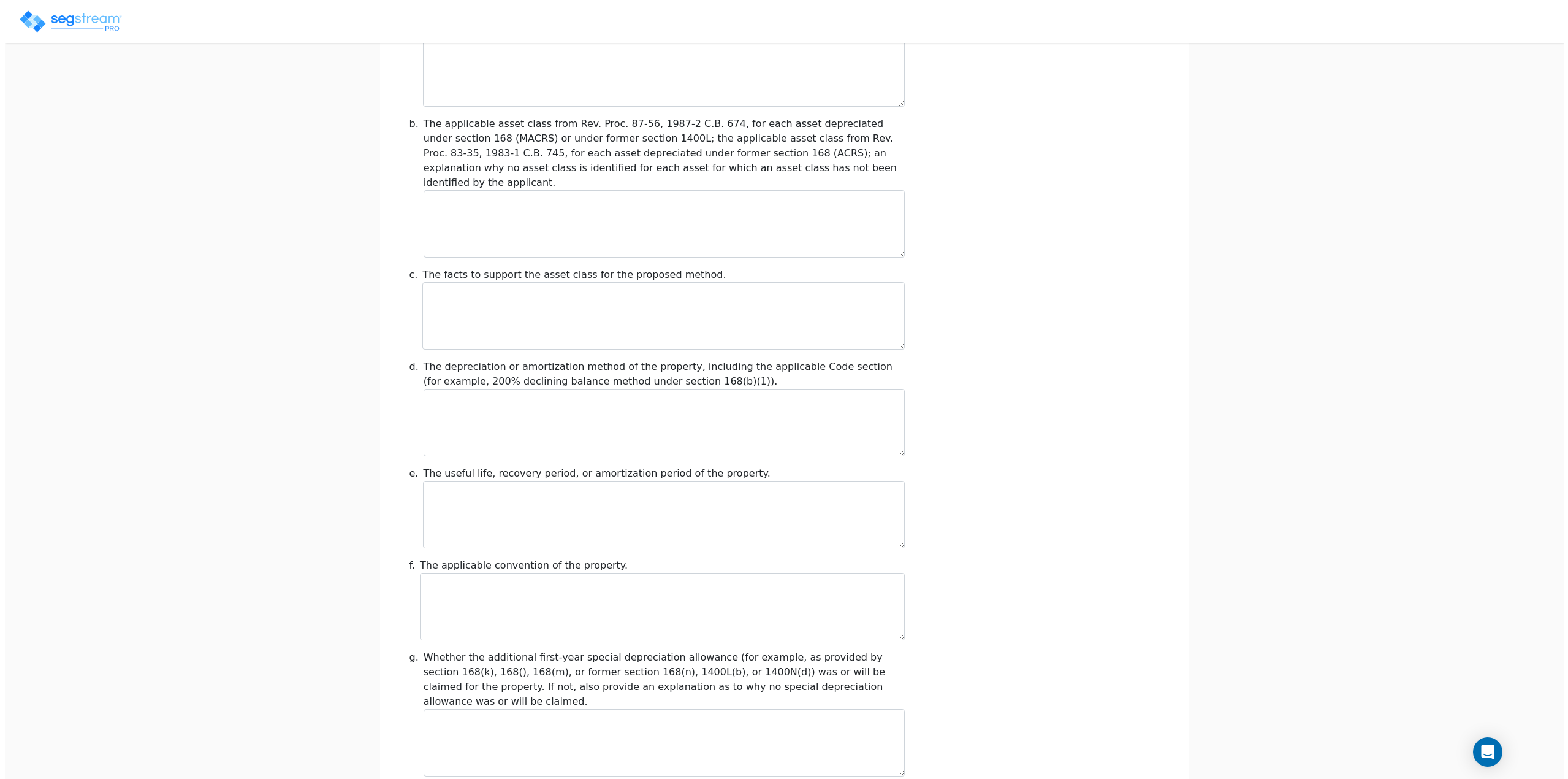
scroll to position [1156, 0]
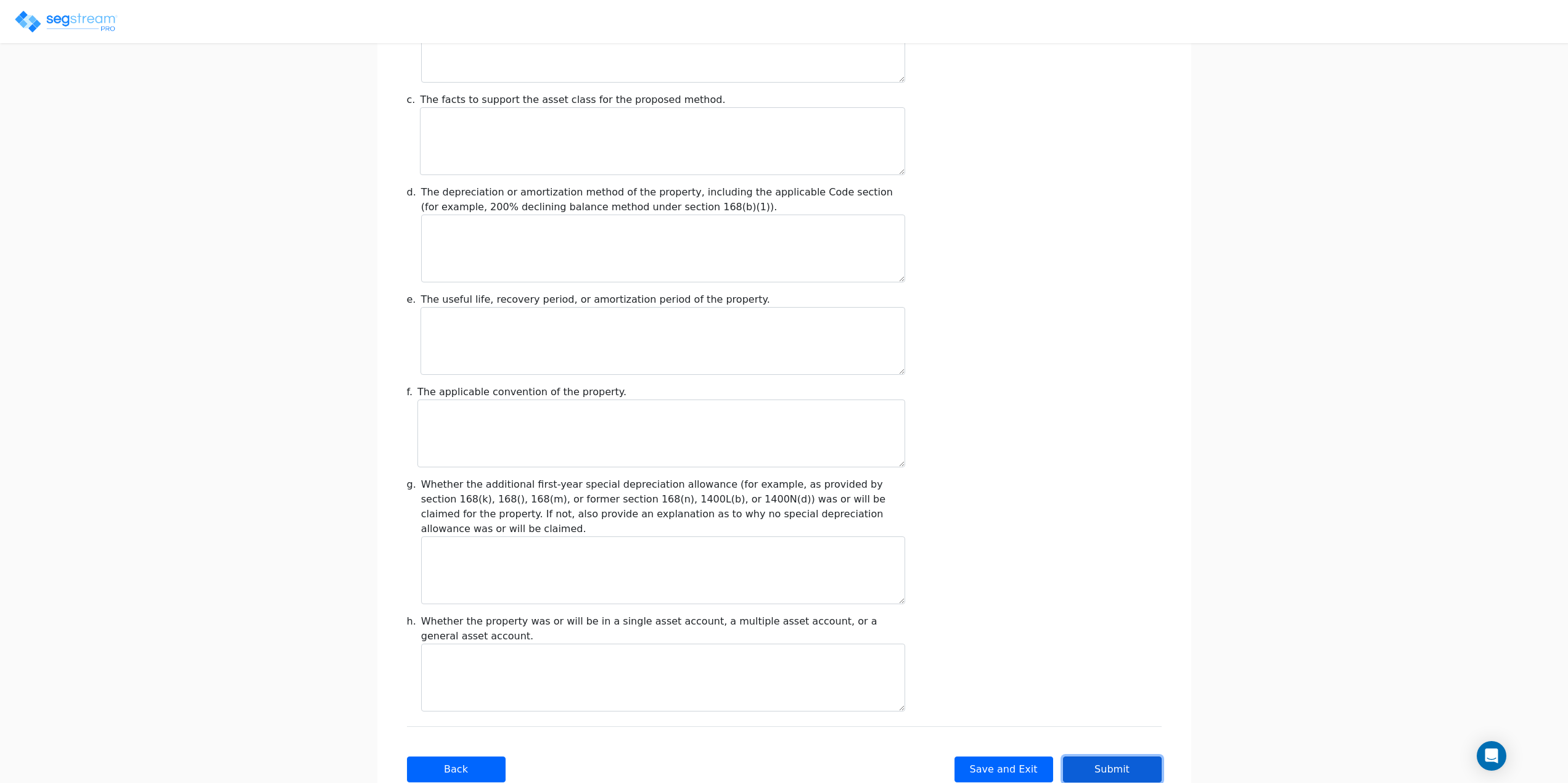
click at [1114, 756] on button "Submit" at bounding box center [1112, 769] width 99 height 26
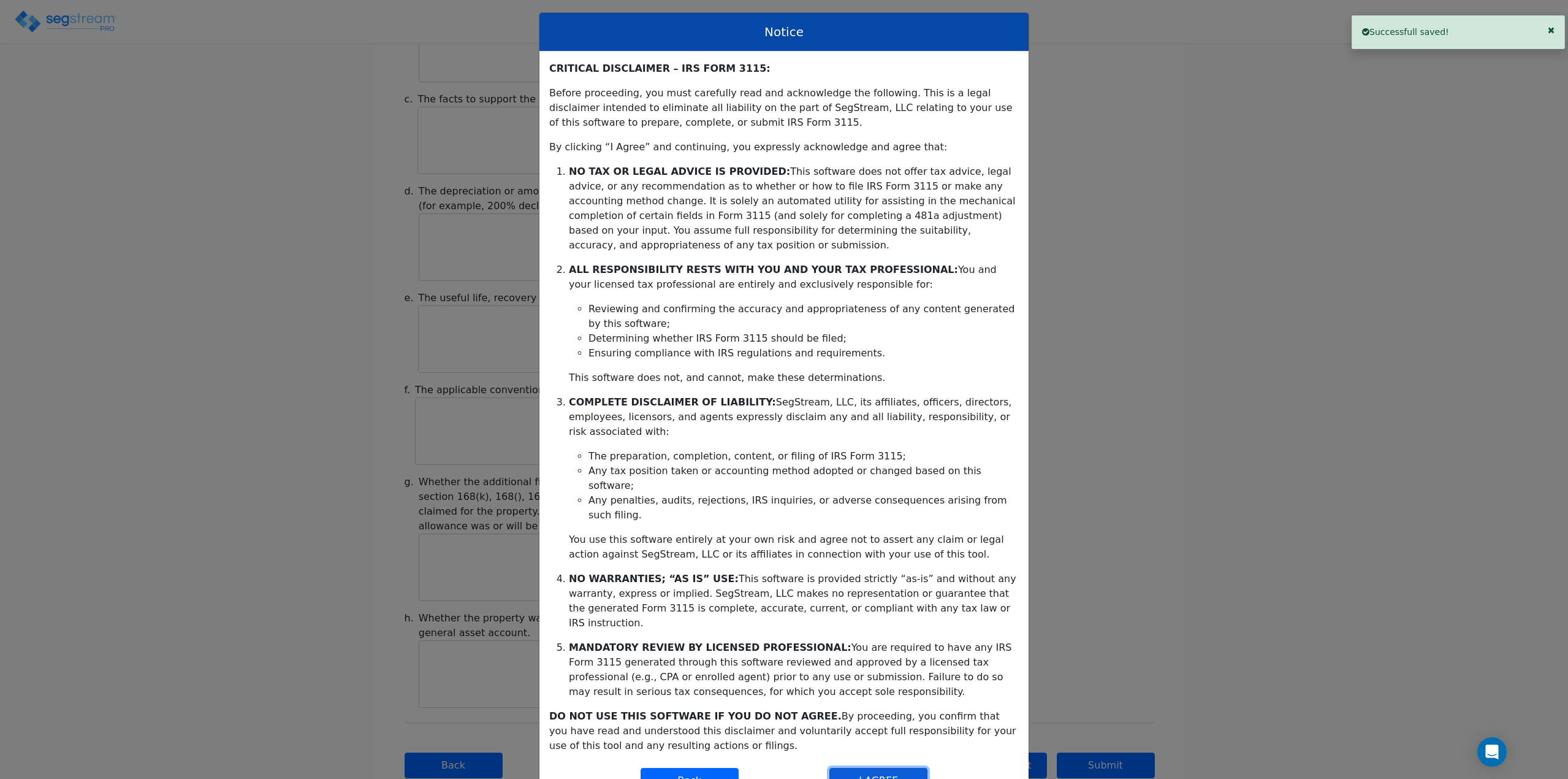
click at [857, 768] on button "I AGREE" at bounding box center [878, 781] width 98 height 26
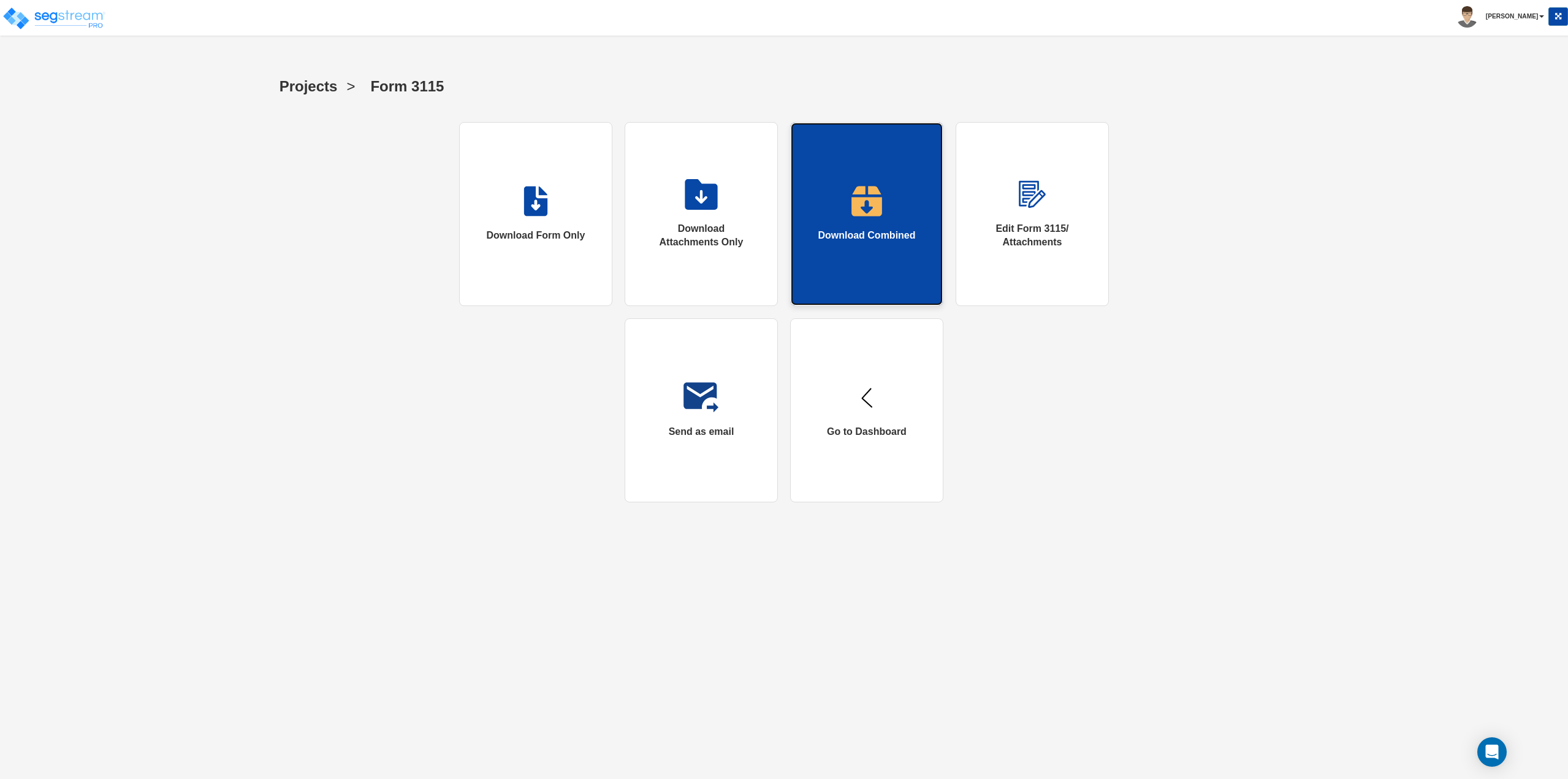
click at [851, 228] on link "Download Combined" at bounding box center [866, 214] width 153 height 184
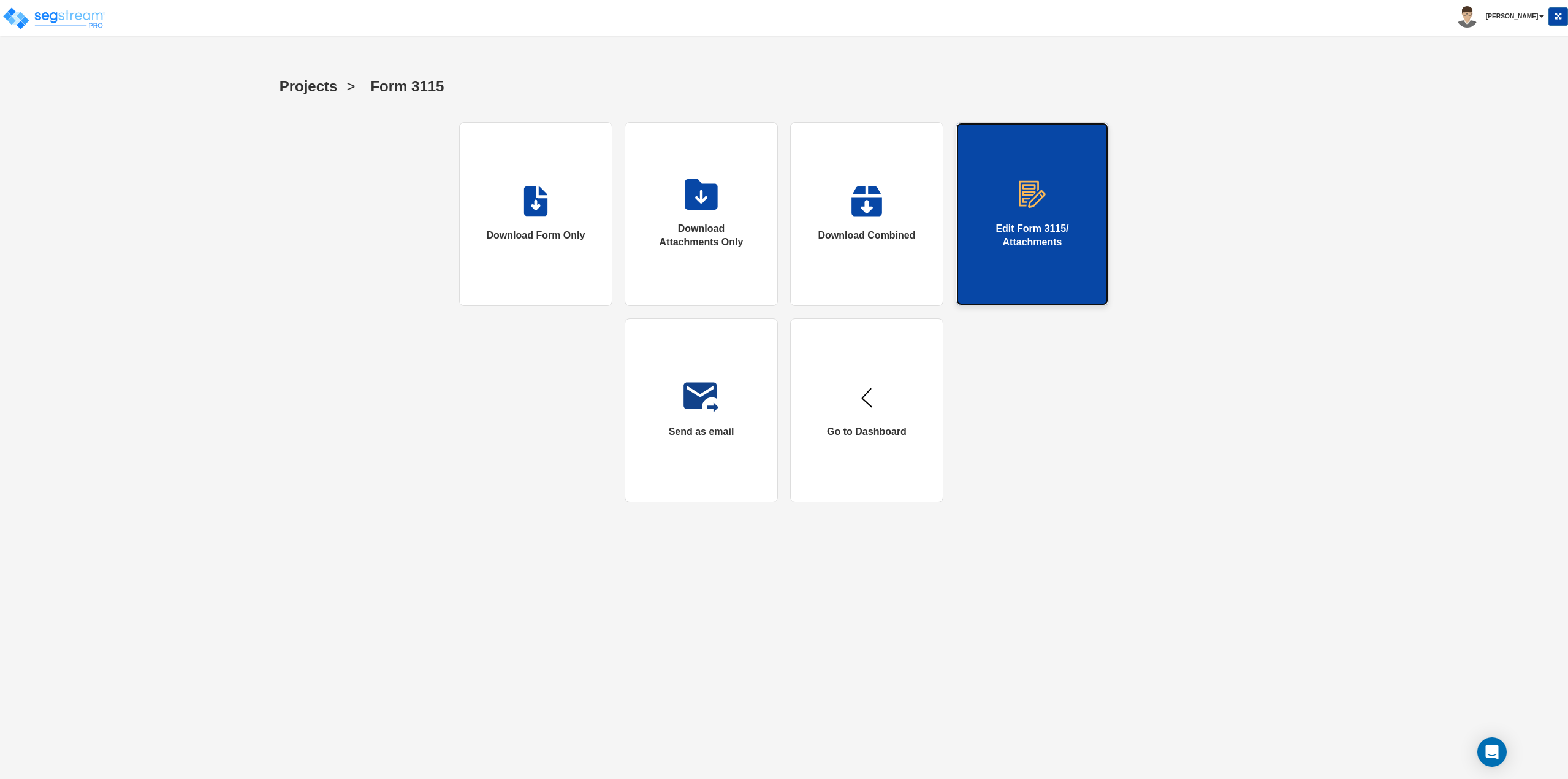
click at [1055, 222] on div "Edit Form 3115/ Attachments" at bounding box center [1032, 236] width 103 height 28
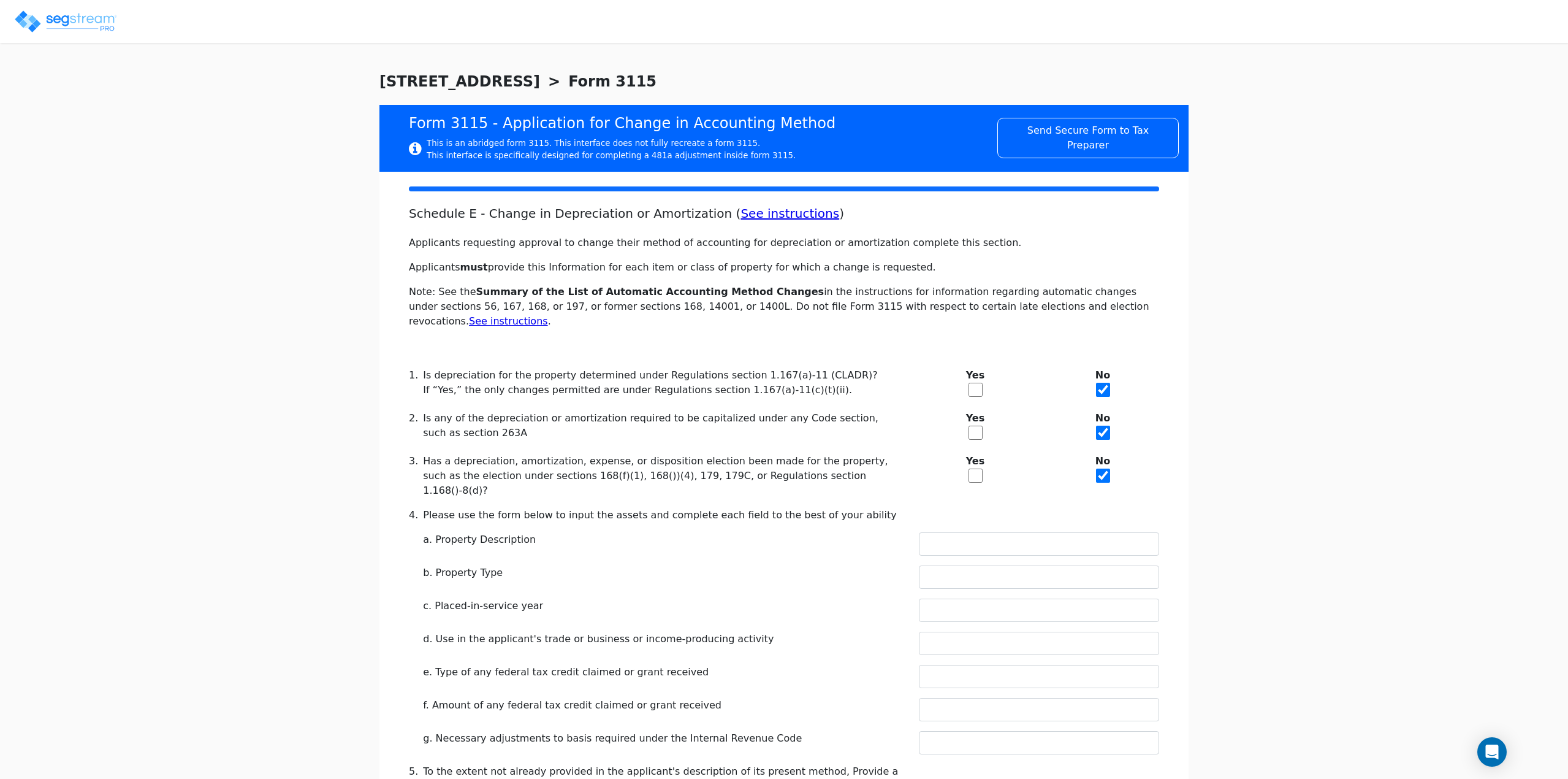
checkbox input "true"
type input "REAL ESTATE"
type input "COMMERCIAL REAL ESTATE"
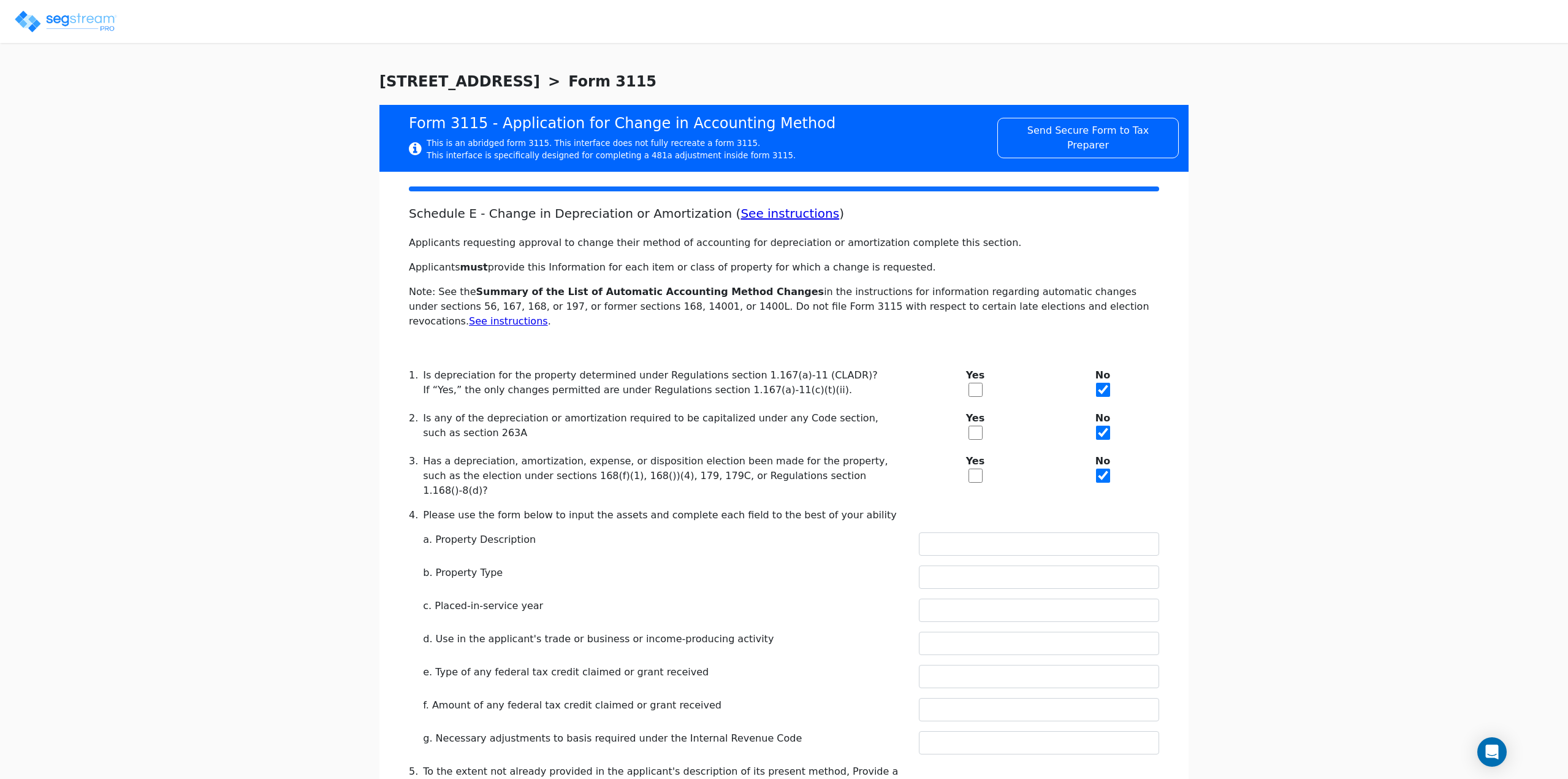
type input "2023"
type input "YES"
type input "N/A"
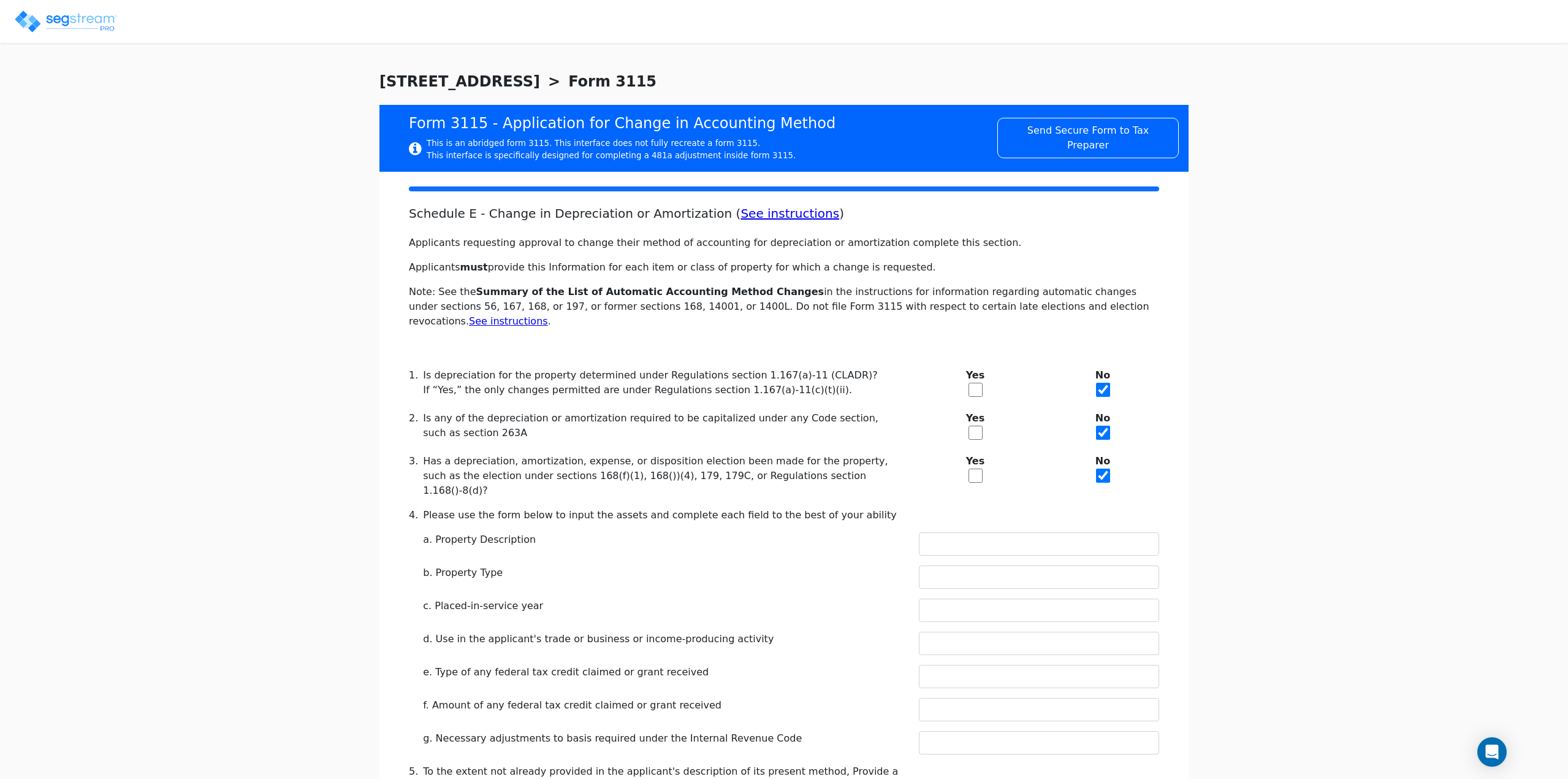
checkbox input "true"
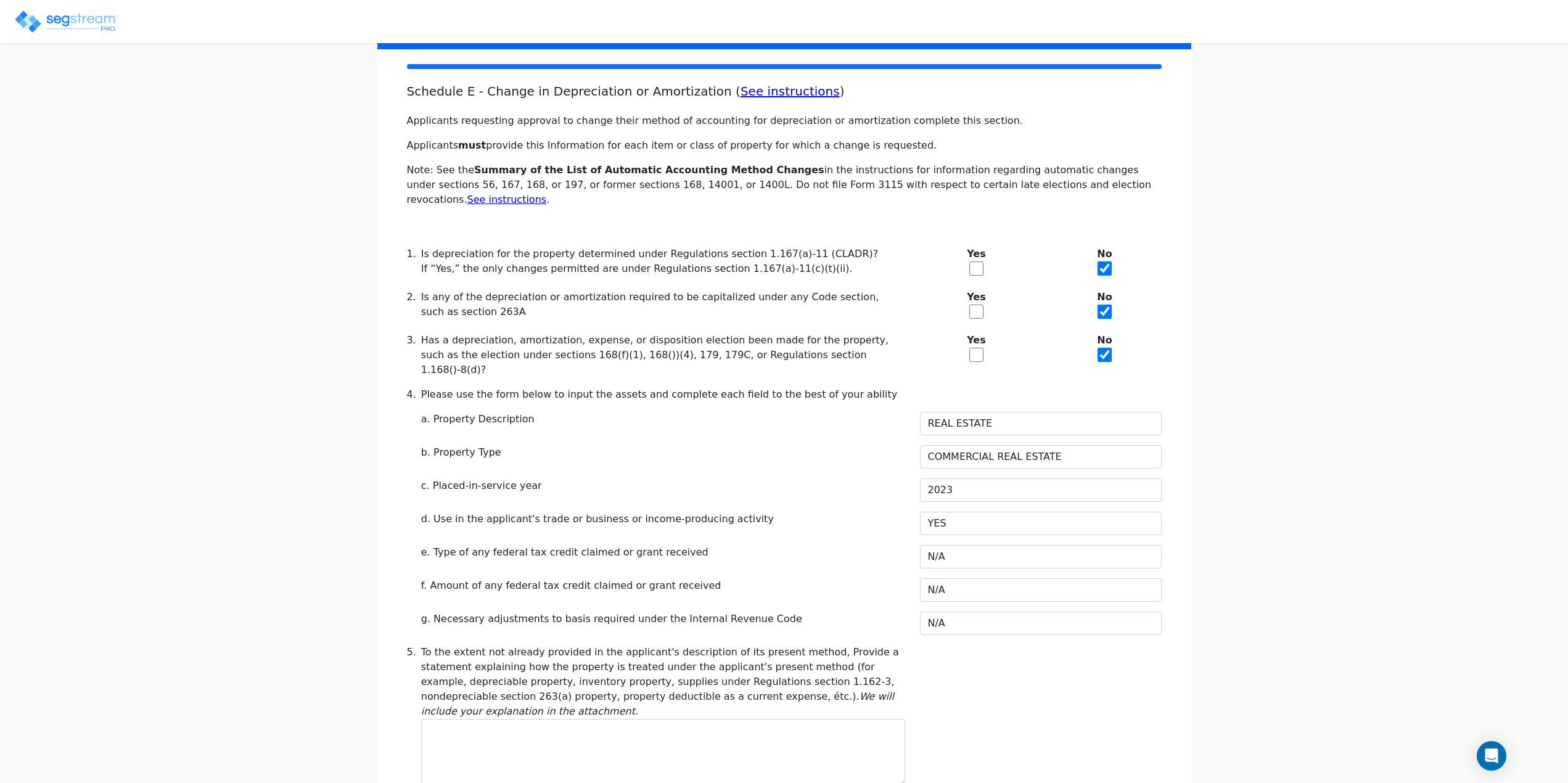
scroll to position [493, 0]
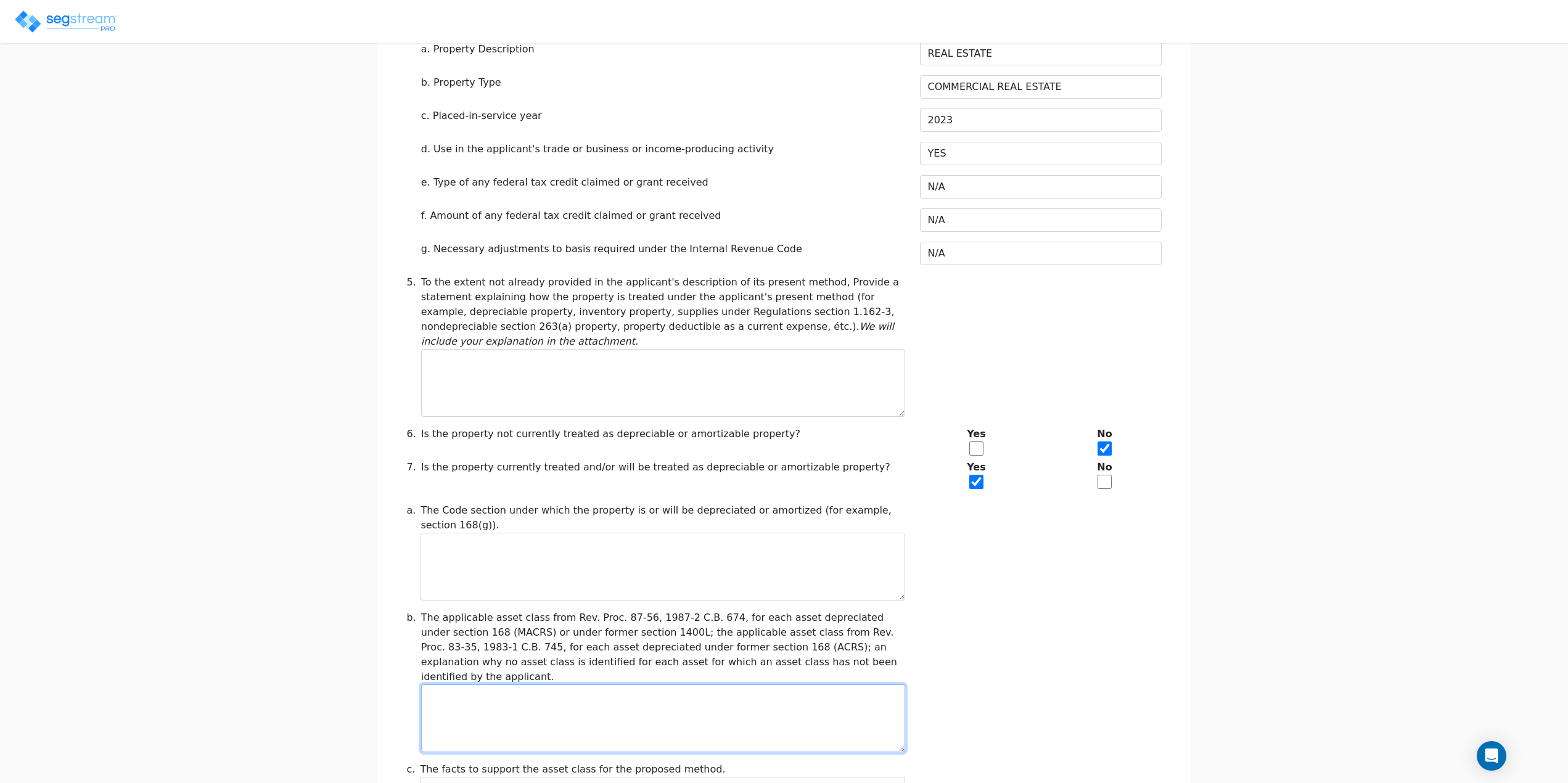
click at [599, 685] on textarea at bounding box center [663, 718] width 484 height 68
click at [567, 349] on textarea at bounding box center [663, 383] width 484 height 68
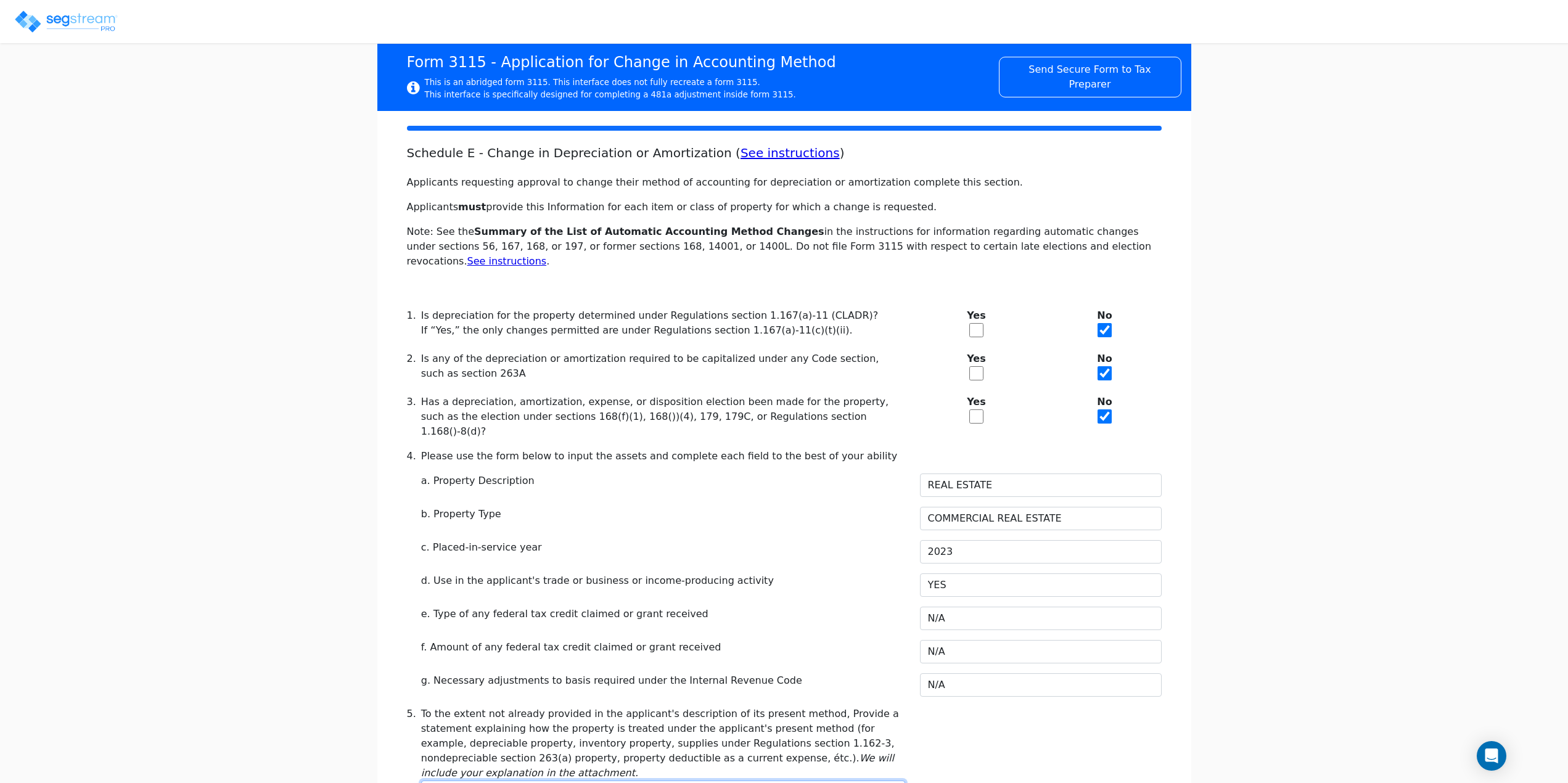
scroll to position [123, 0]
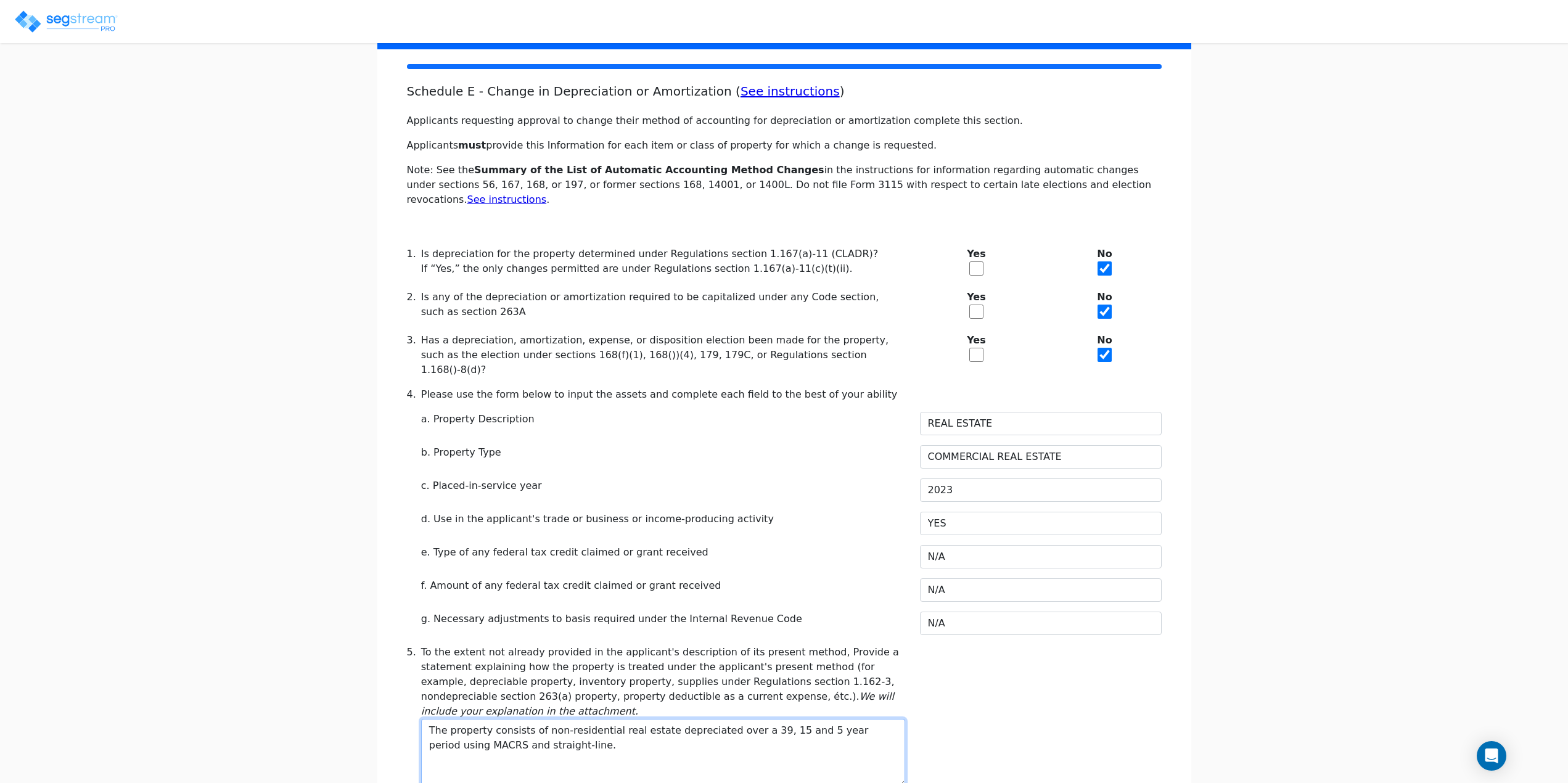
type textarea "The property consists of non-residential real estate depreciated over a 39, 15 …"
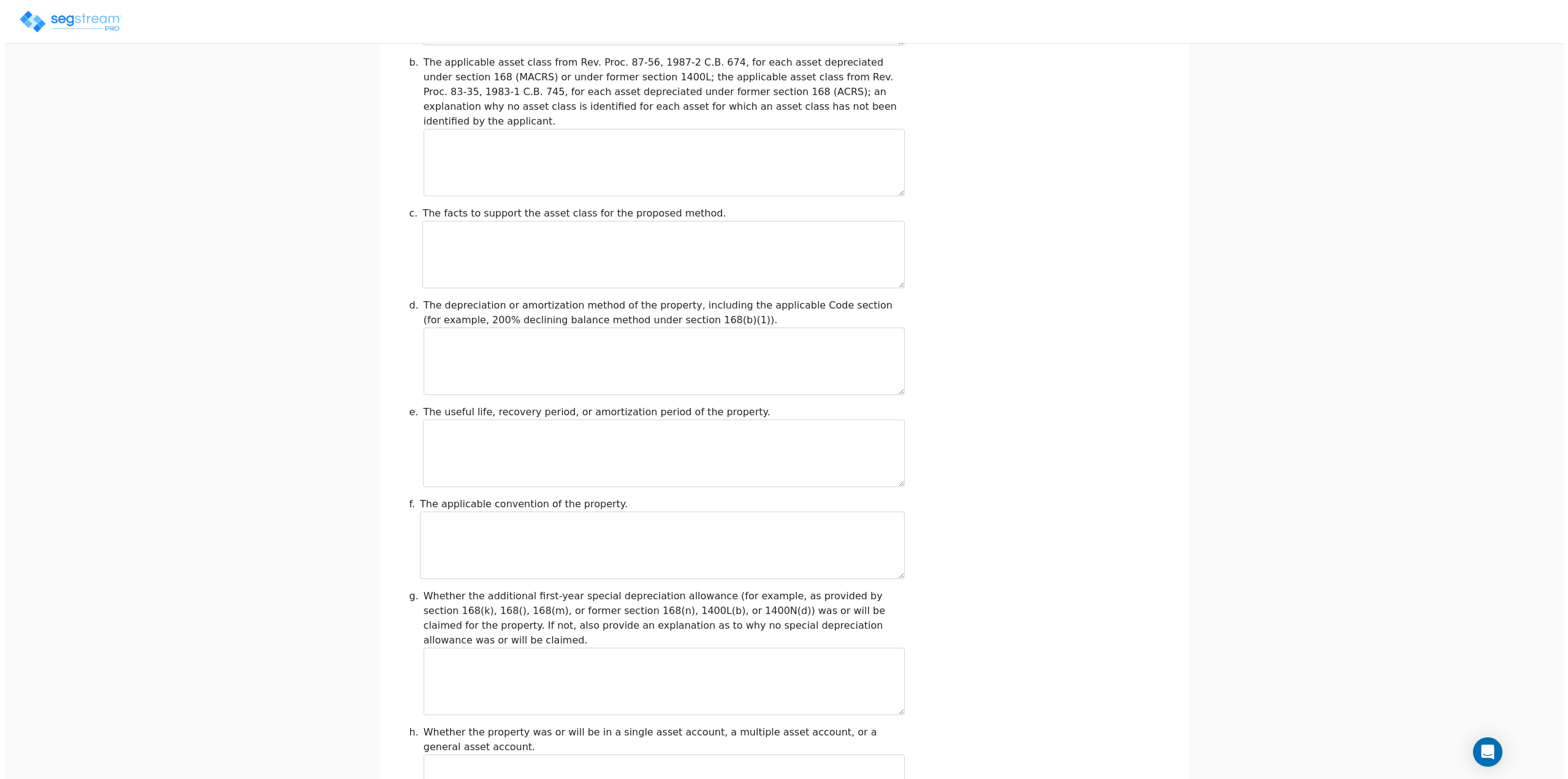
scroll to position [1156, 0]
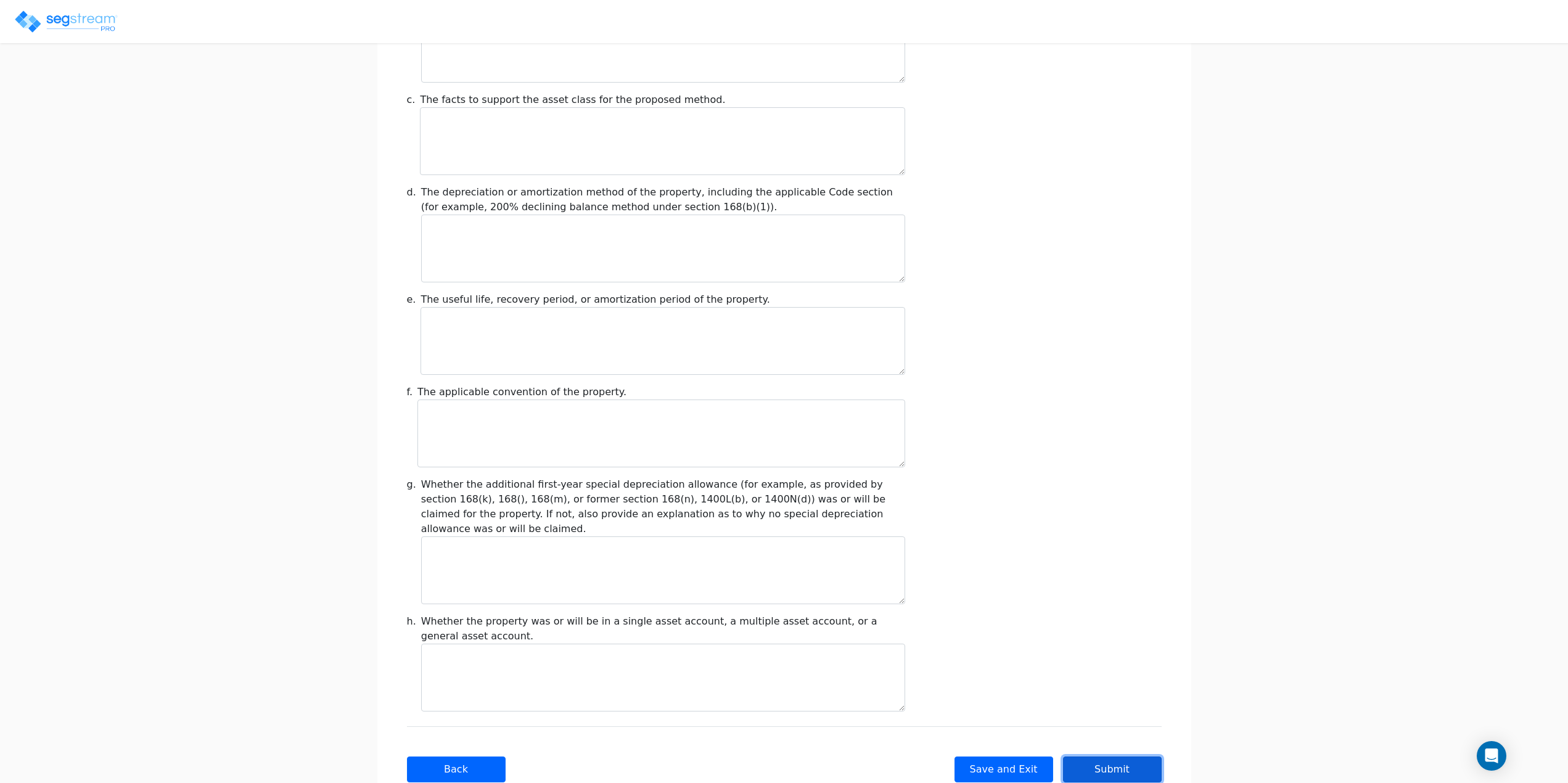
click at [1120, 756] on button "Submit" at bounding box center [1112, 769] width 99 height 26
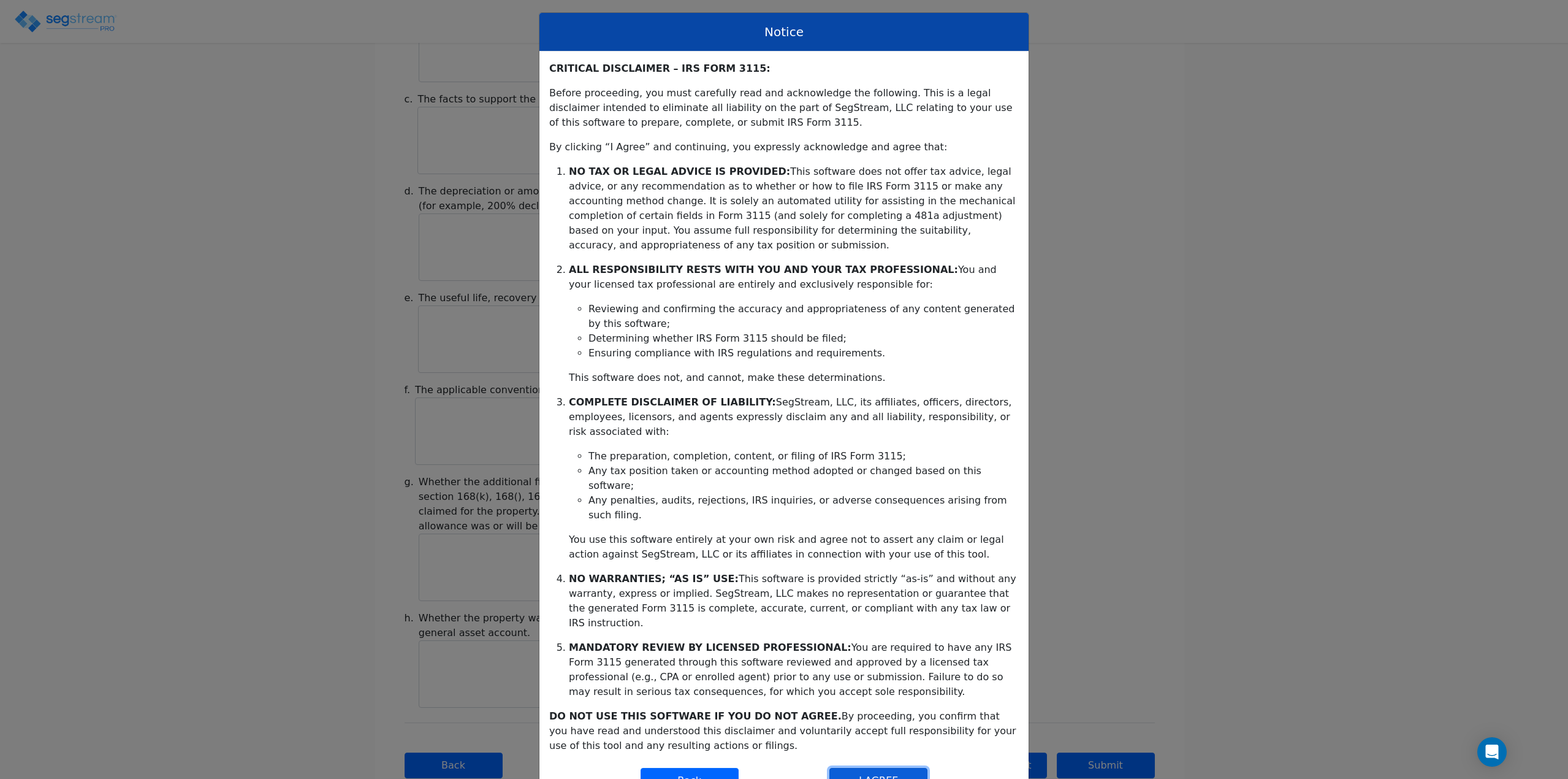
click at [886, 768] on button "I AGREE" at bounding box center [878, 781] width 98 height 26
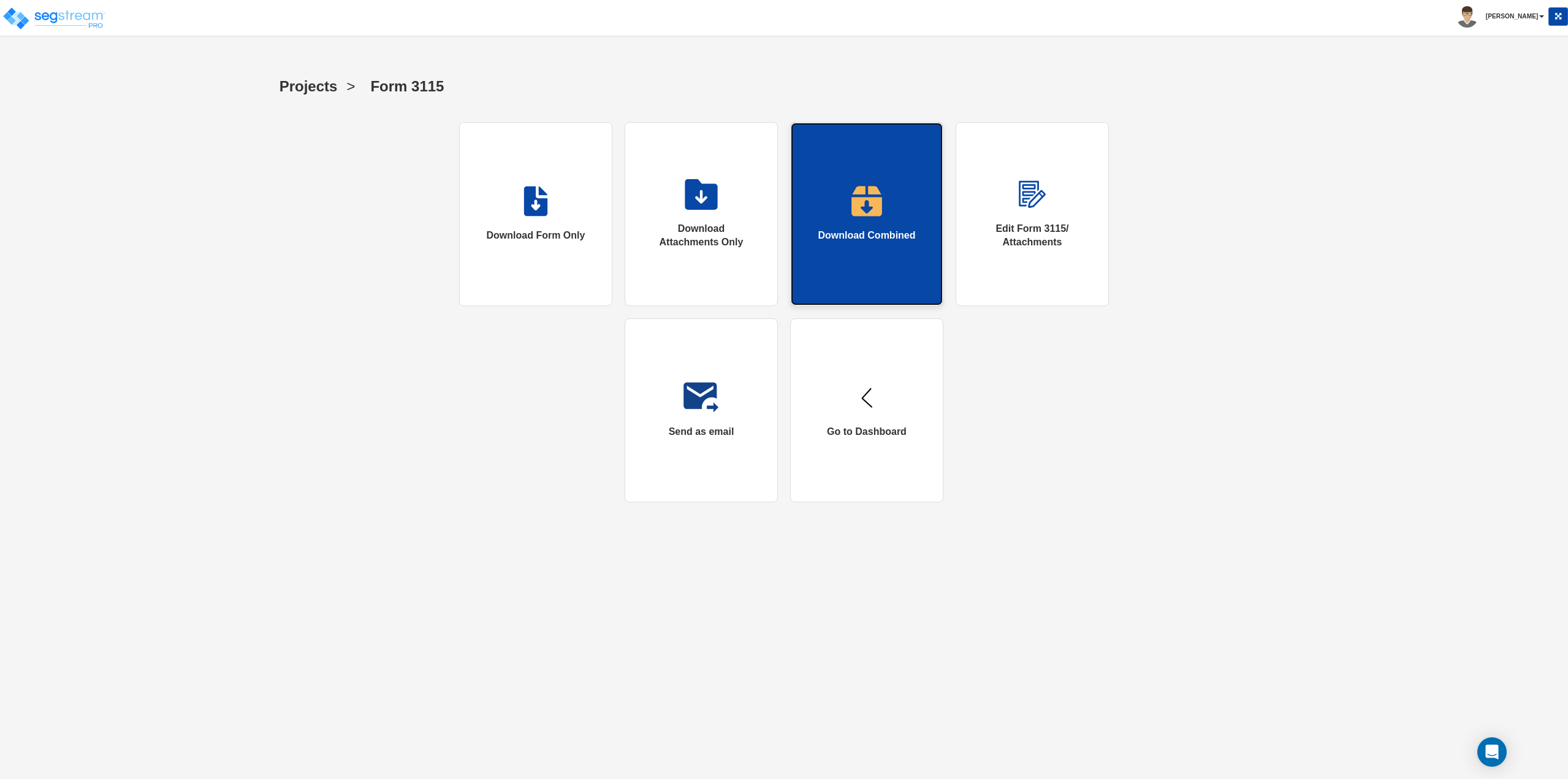
click at [831, 245] on link "Download Combined" at bounding box center [866, 214] width 153 height 184
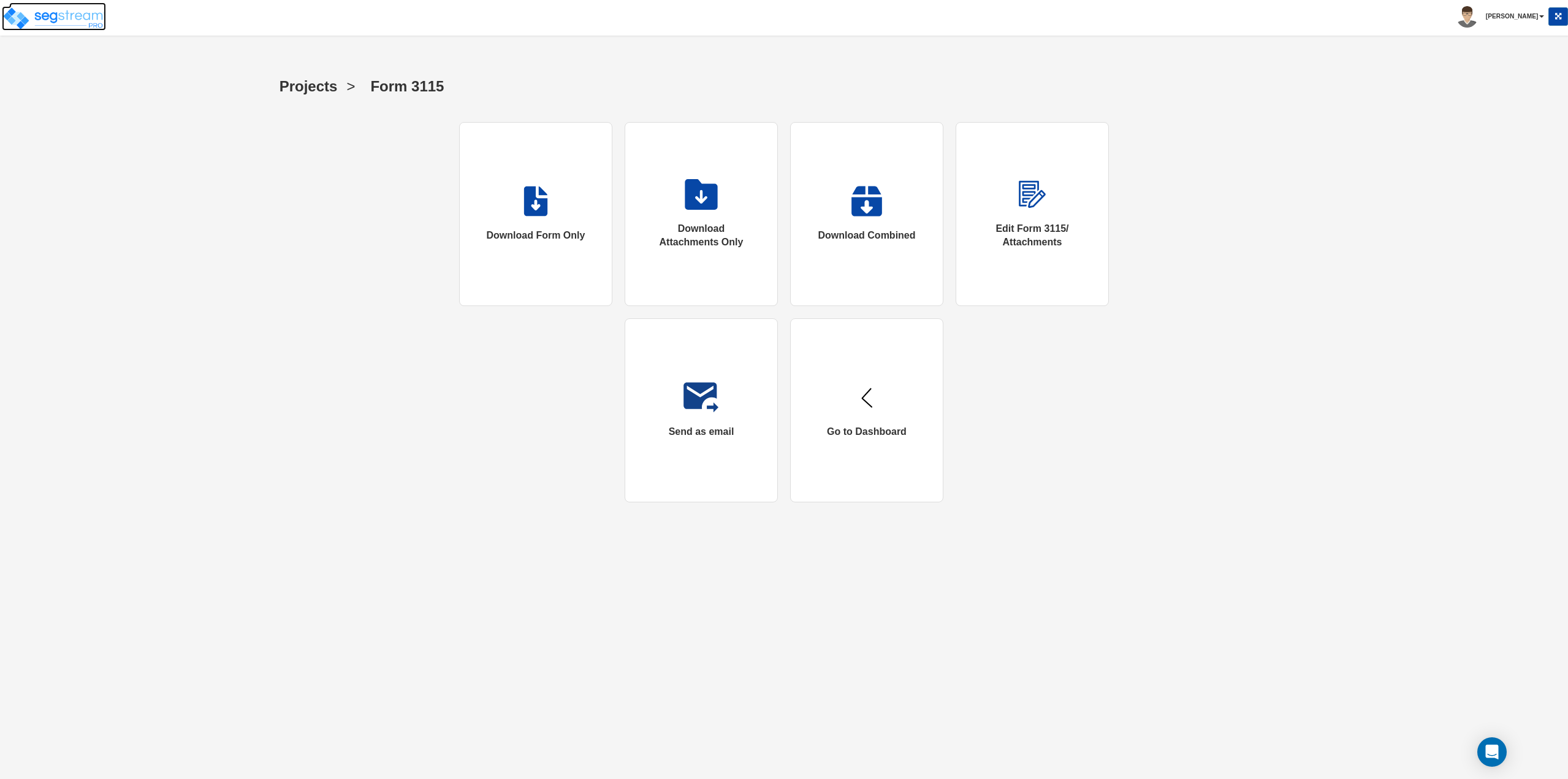
click at [45, 22] on img at bounding box center [53, 19] width 104 height 24
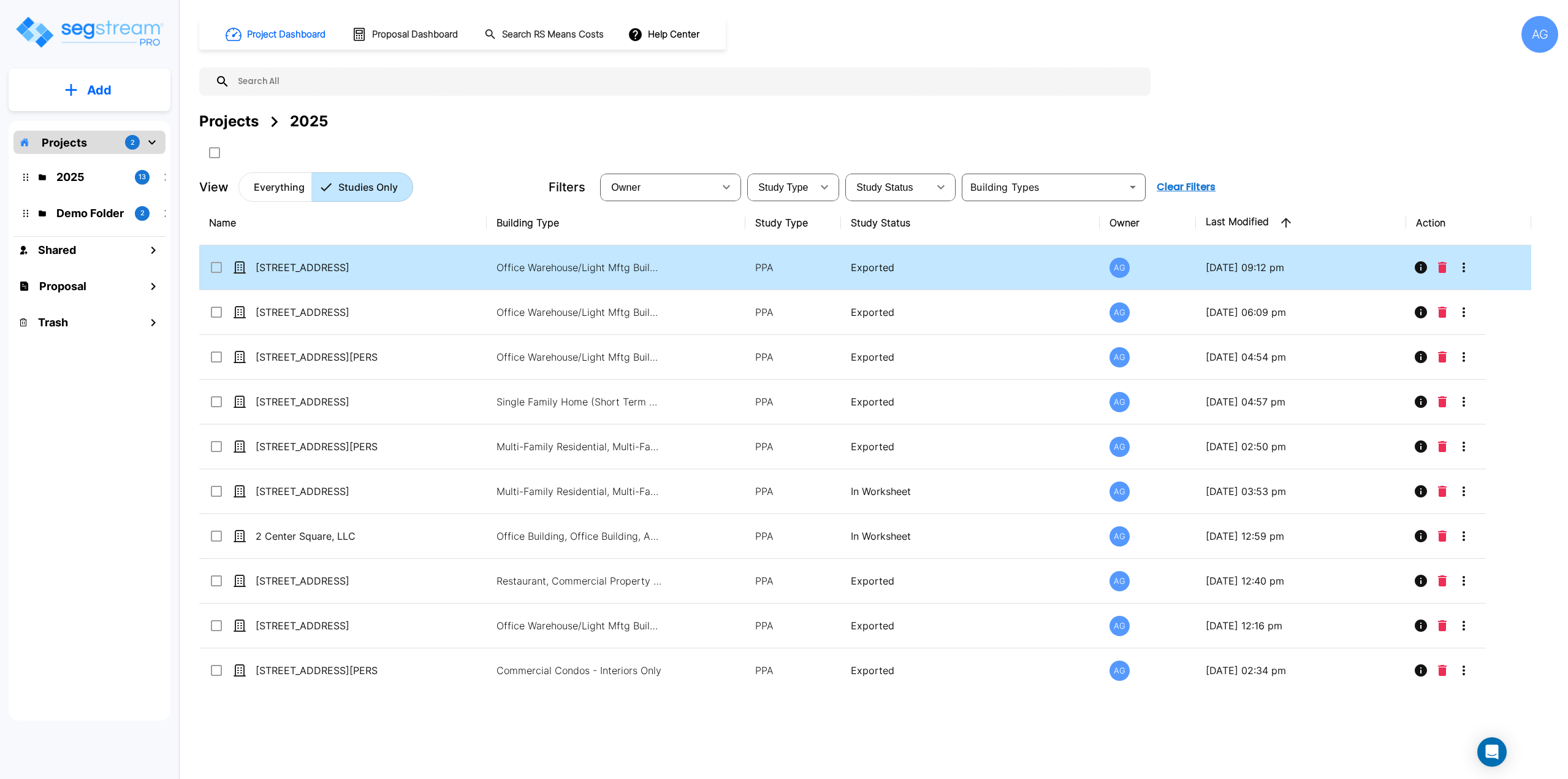
click at [269, 274] on p "[STREET_ADDRESS]" at bounding box center [317, 267] width 122 height 15
checkbox input "true"
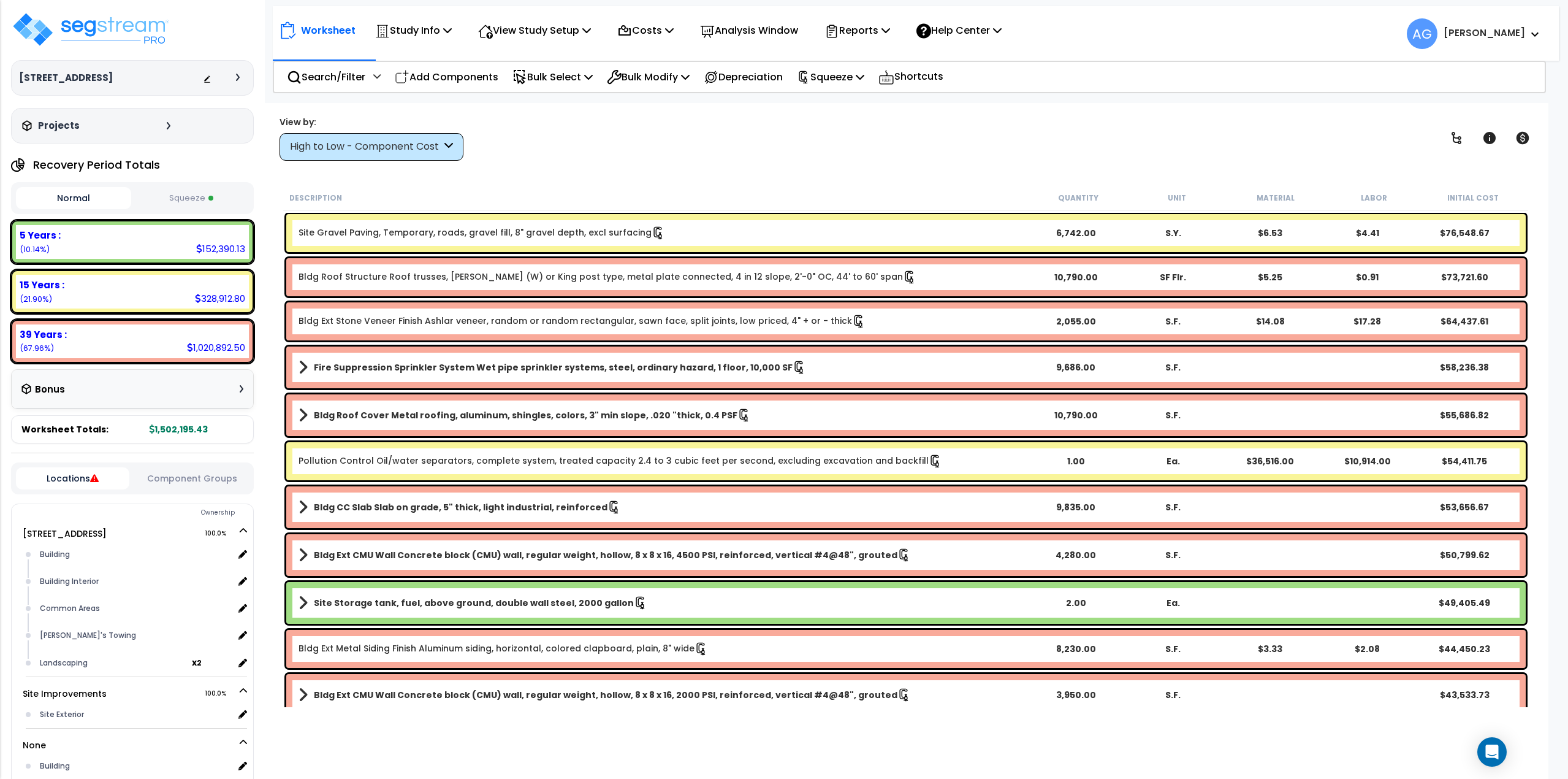
click at [185, 209] on button "Squeeze" at bounding box center [192, 198] width 115 height 22
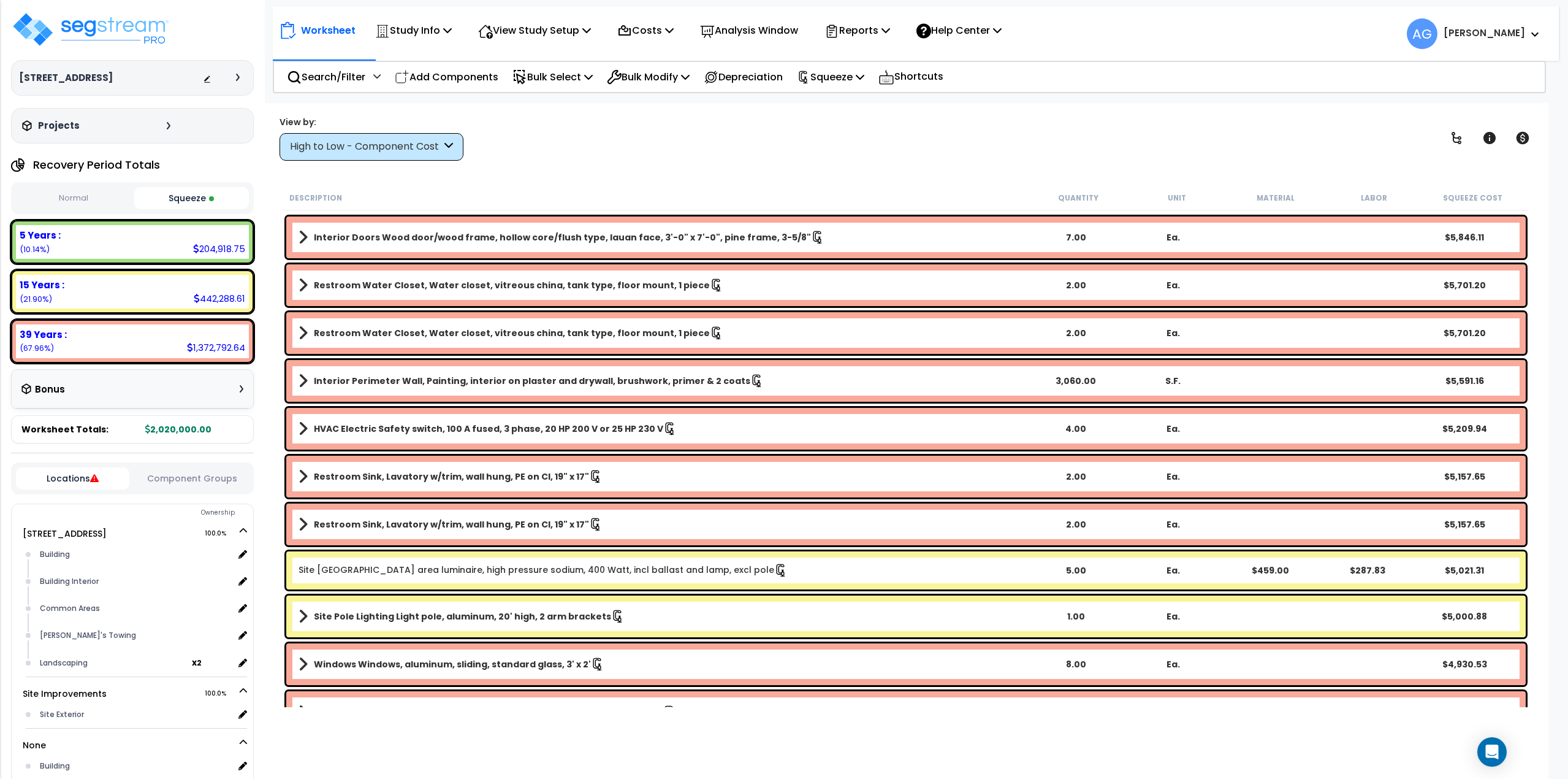
scroll to position [2883, 0]
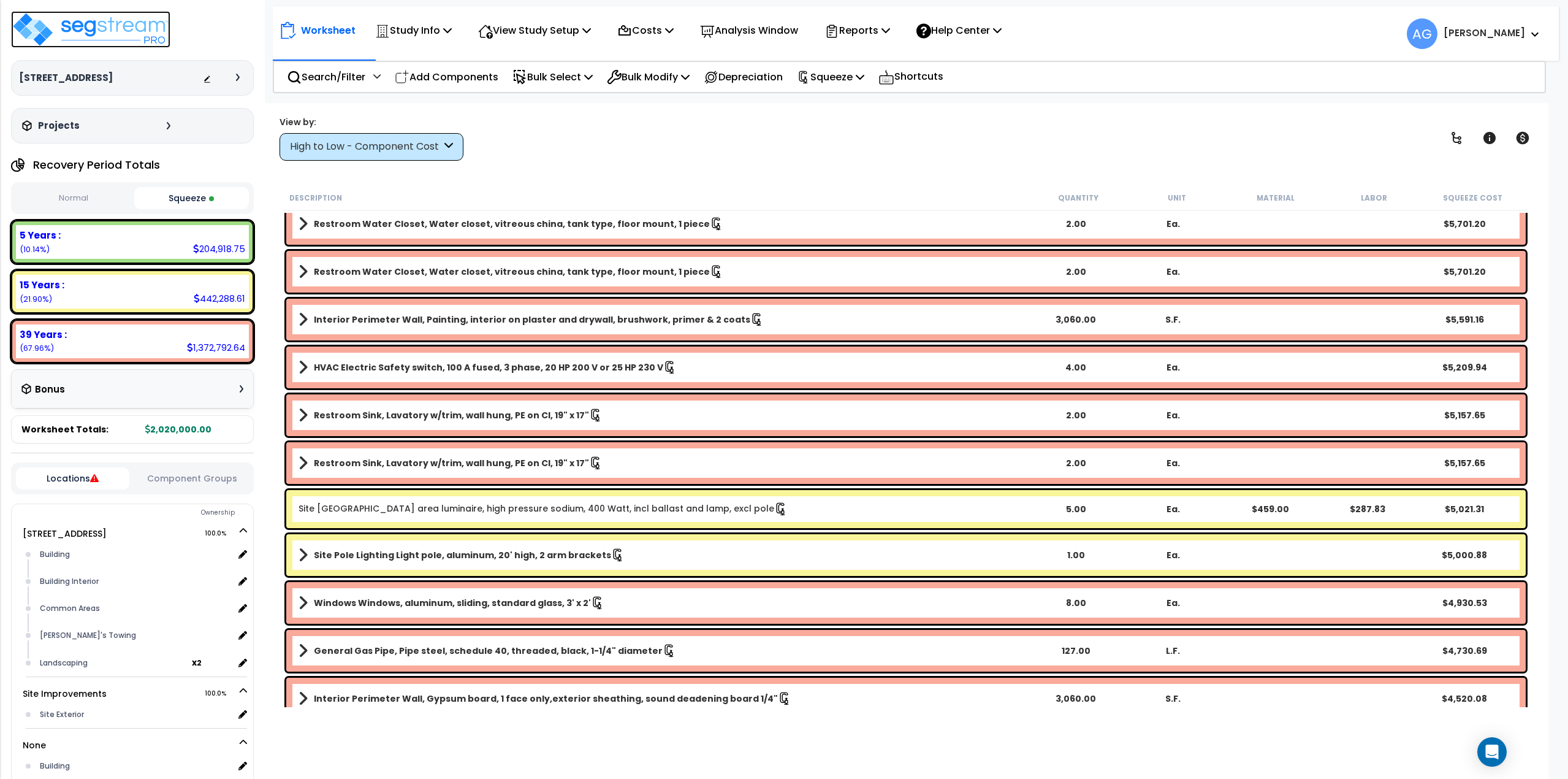
click at [148, 28] on img at bounding box center [91, 29] width 159 height 36
